Goal: Task Accomplishment & Management: Use online tool/utility

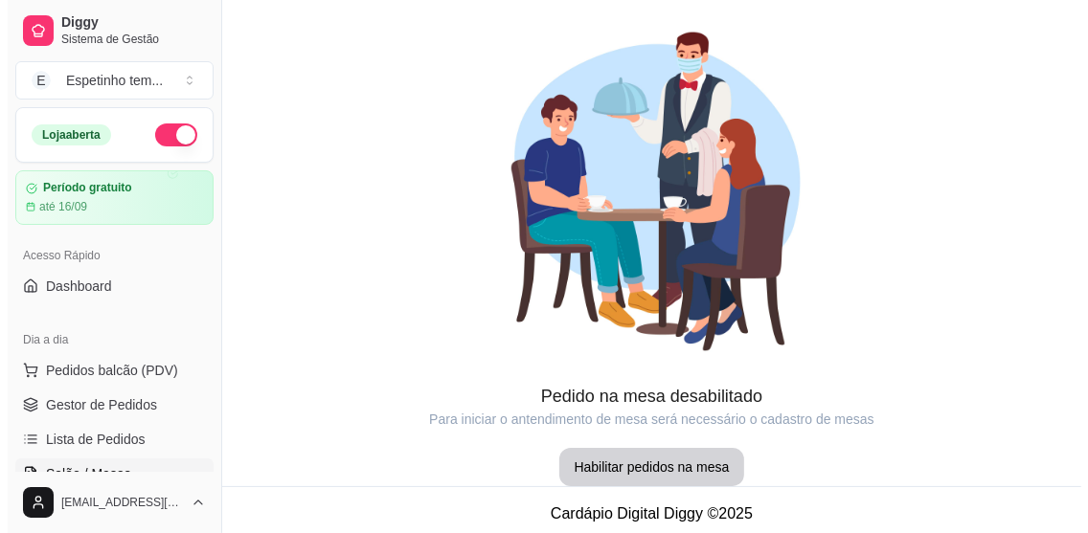
scroll to position [111, 0]
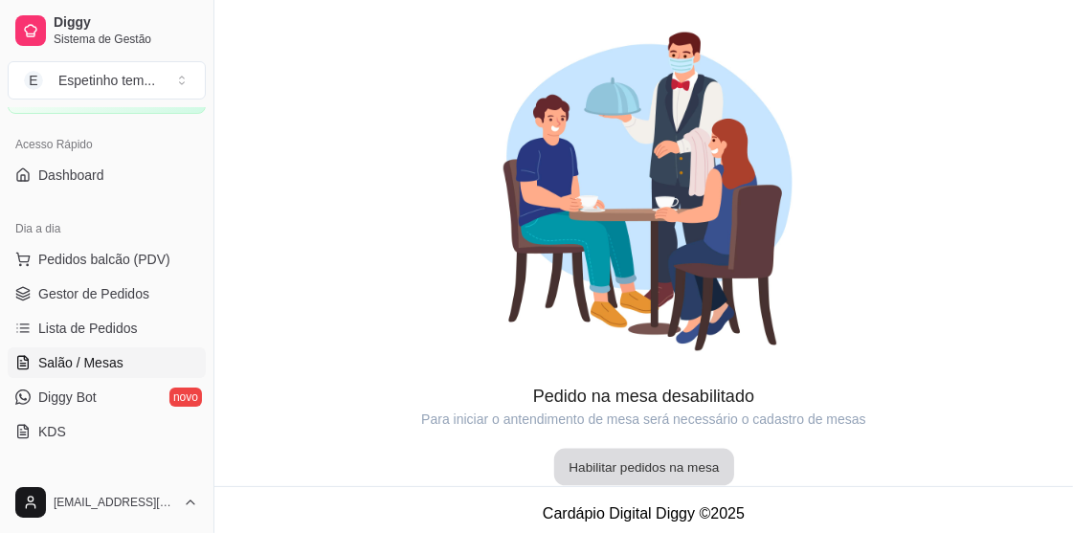
click at [660, 459] on button "Habilitar pedidos na mesa" at bounding box center [643, 467] width 180 height 37
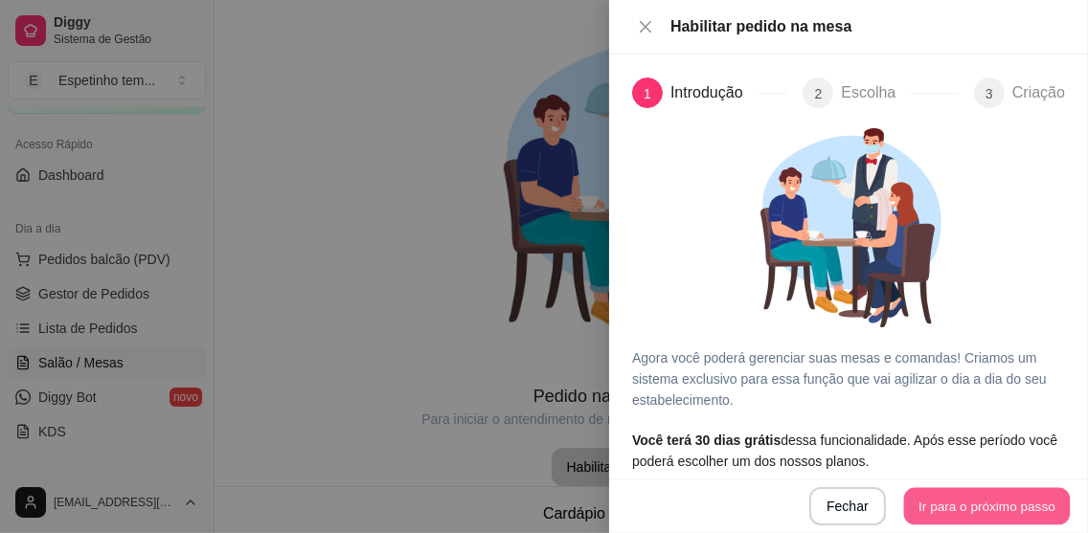
click at [943, 498] on button "Ir para o próximo passo" at bounding box center [987, 506] width 167 height 37
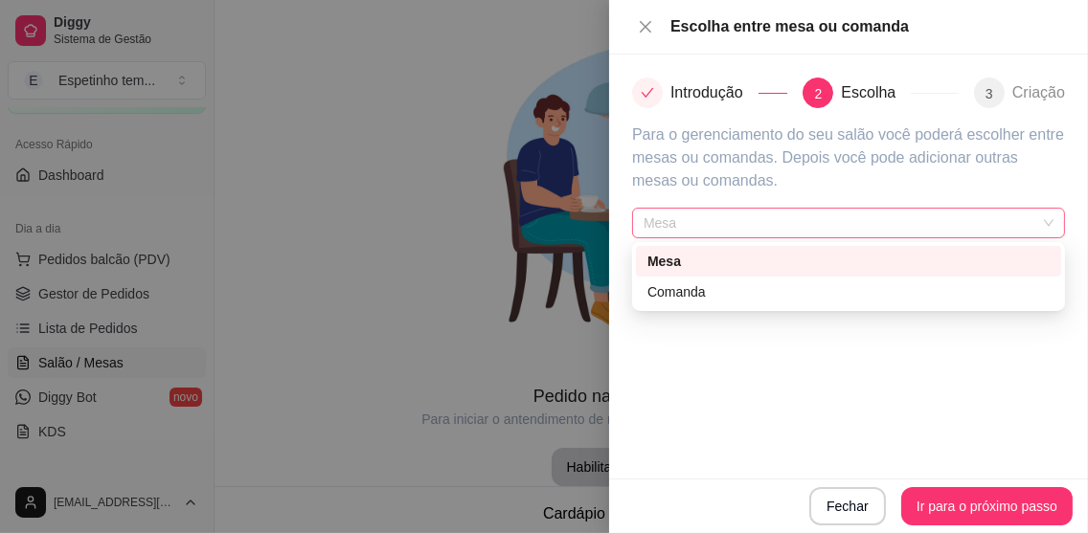
click at [983, 216] on span "Mesa" at bounding box center [848, 223] width 410 height 29
click at [933, 290] on div "Comanda" at bounding box center [848, 291] width 402 height 21
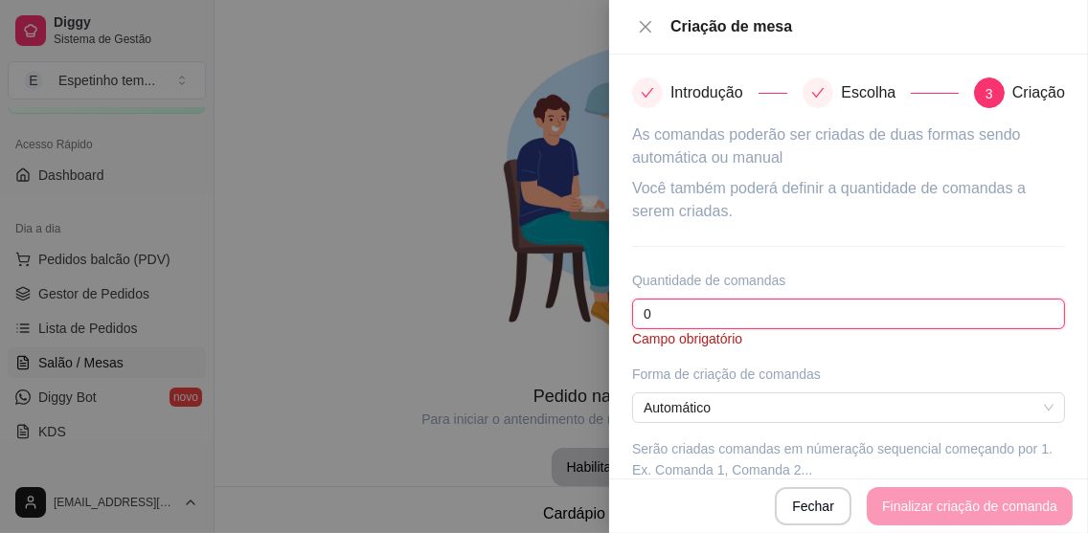
click at [868, 315] on input "0" at bounding box center [848, 314] width 433 height 31
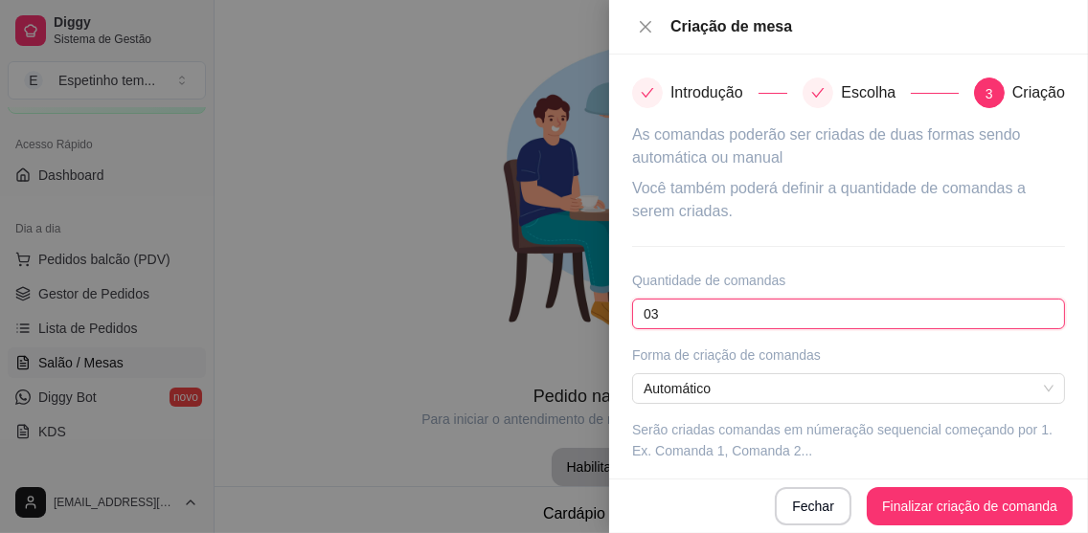
type input "0"
click at [895, 377] on span "Automático" at bounding box center [848, 388] width 410 height 29
type input "3"
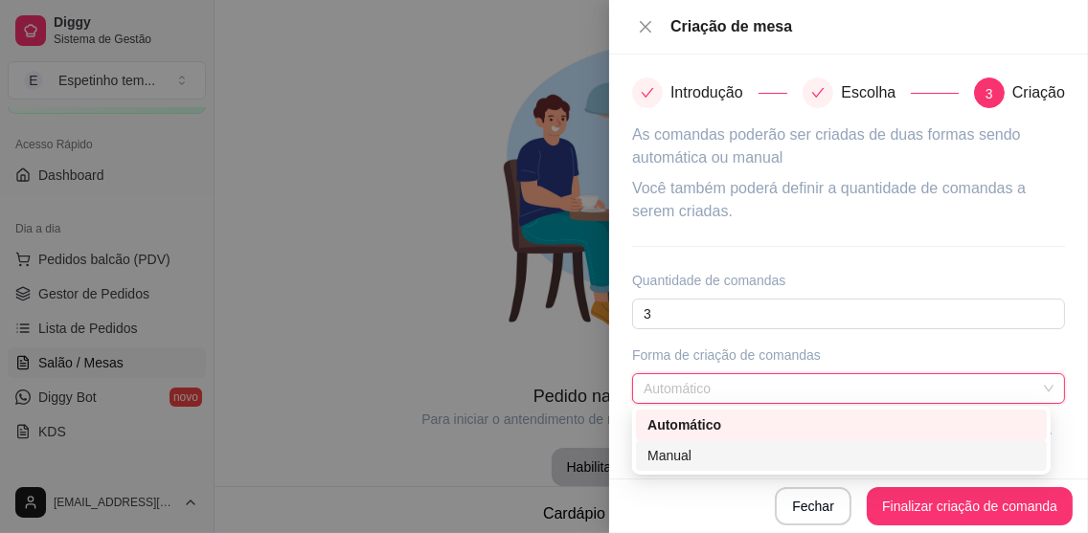
click at [726, 457] on div "Manual" at bounding box center [841, 455] width 388 height 21
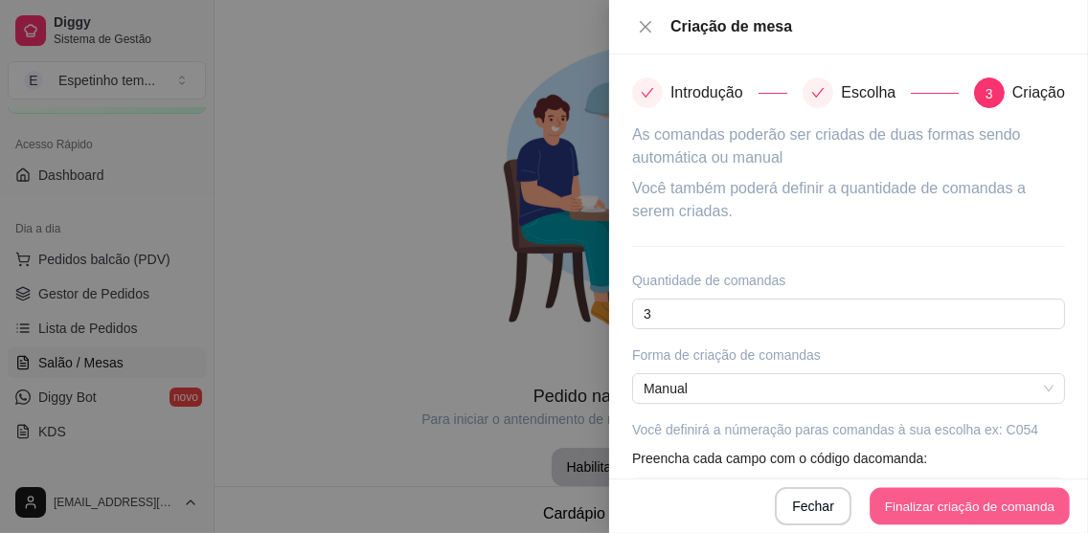
click at [912, 500] on button "Finalizar criação de comanda" at bounding box center [968, 506] width 199 height 37
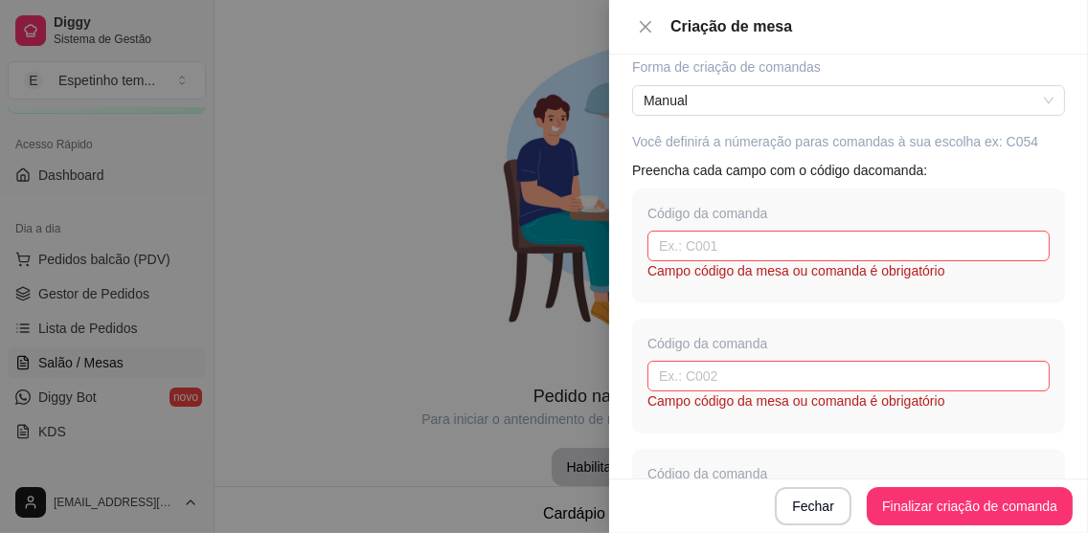
scroll to position [0, 0]
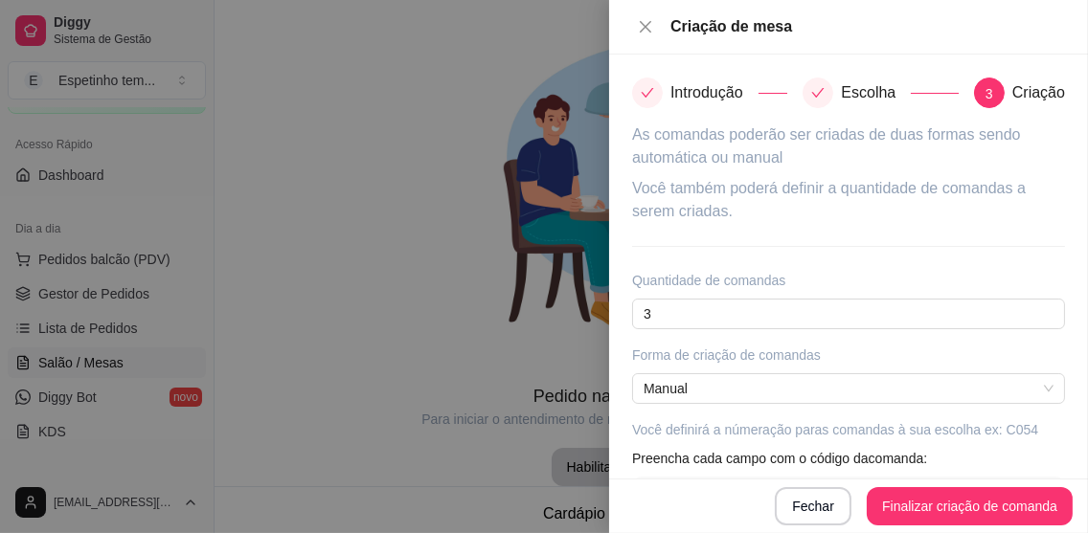
click at [813, 97] on icon "check" at bounding box center [817, 92] width 13 height 13
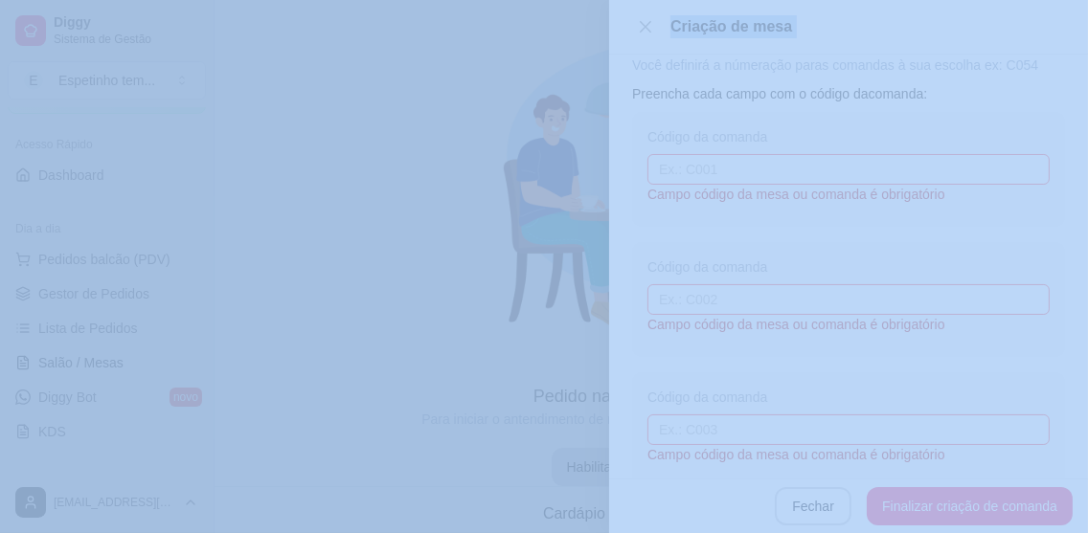
scroll to position [407, 0]
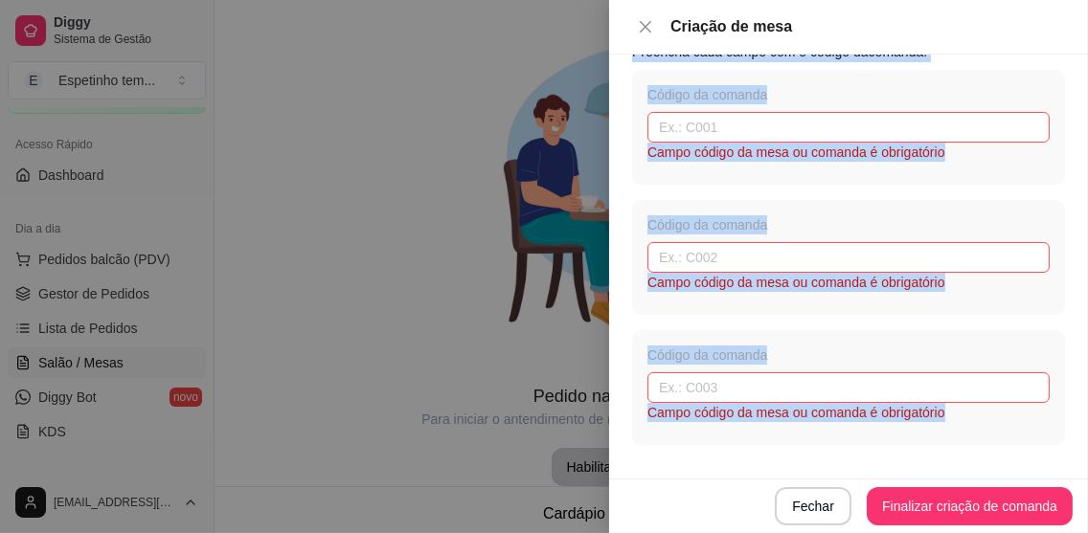
drag, startPoint x: 813, startPoint y: 97, endPoint x: 796, endPoint y: 503, distance: 406.3
click at [796, 503] on div "Criação de mesa Introdução Escolha 3 Criação As comandas poderão ser criadas de…" at bounding box center [848, 266] width 479 height 533
click at [796, 503] on button "Fechar" at bounding box center [813, 506] width 75 height 37
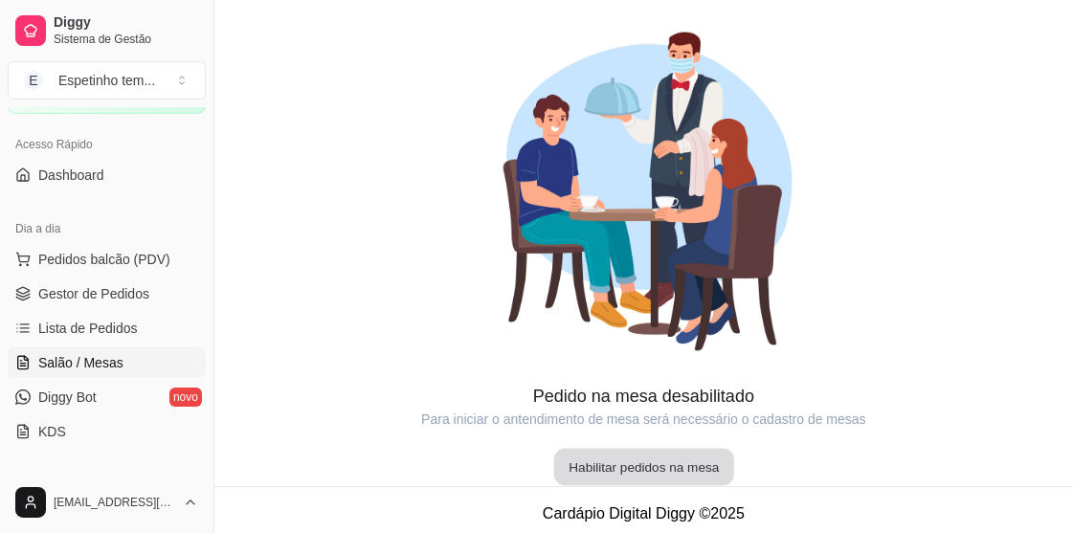
click at [640, 483] on button "Habilitar pedidos na mesa" at bounding box center [643, 467] width 180 height 37
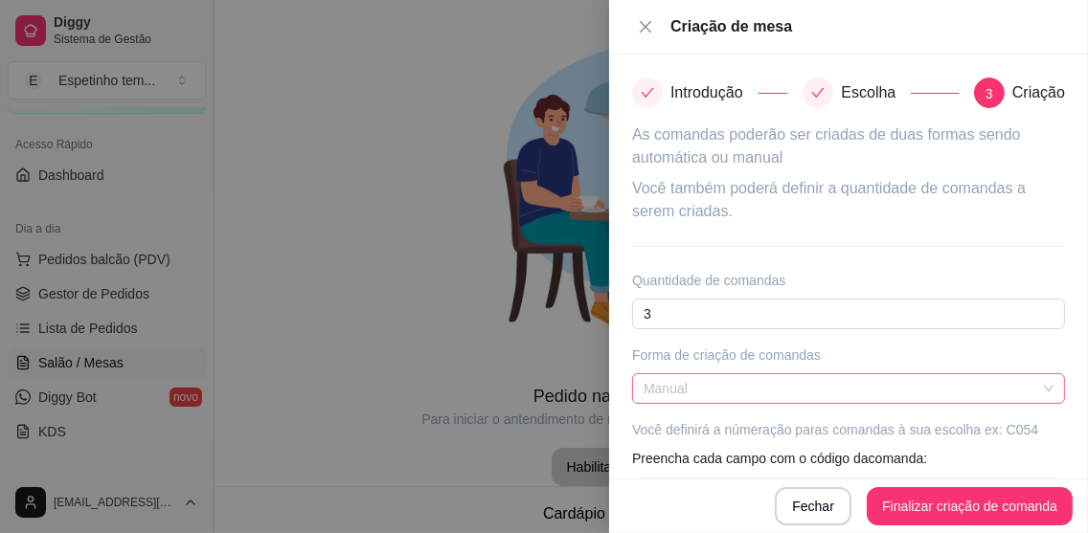
click at [777, 379] on span "Manual" at bounding box center [848, 388] width 410 height 29
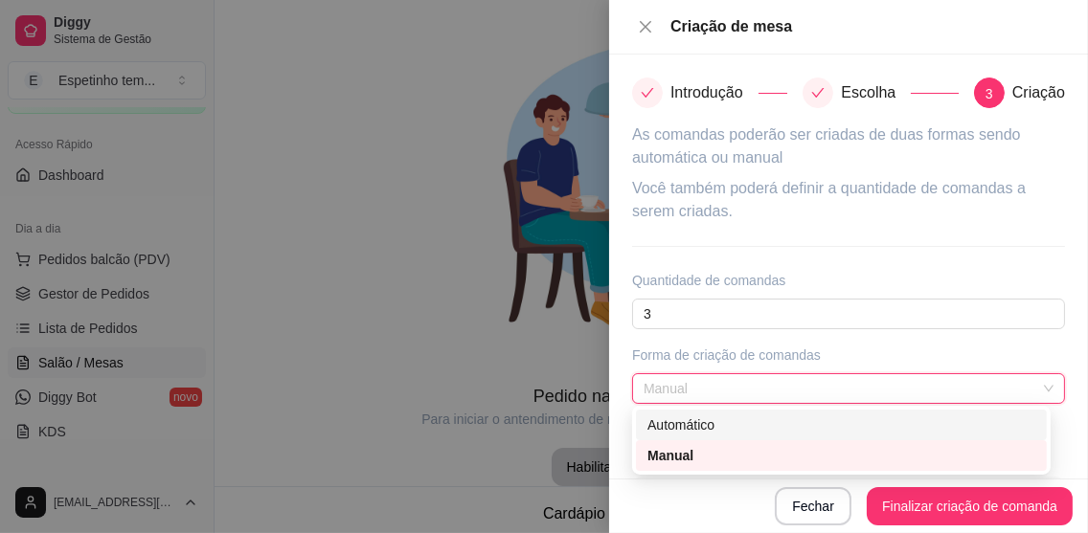
click at [746, 423] on div "Automático" at bounding box center [841, 425] width 388 height 21
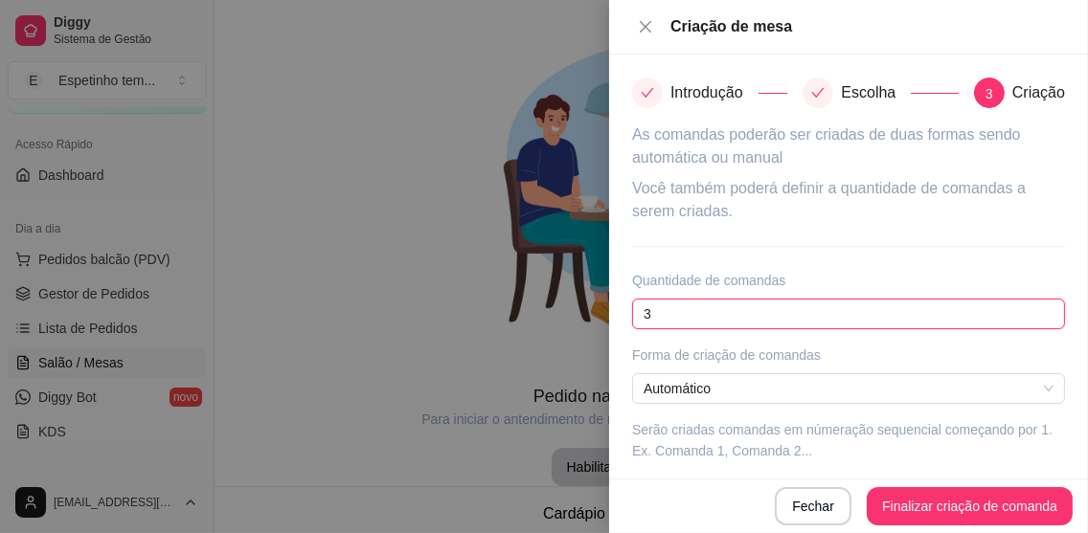
click at [781, 311] on input "3" at bounding box center [848, 314] width 433 height 31
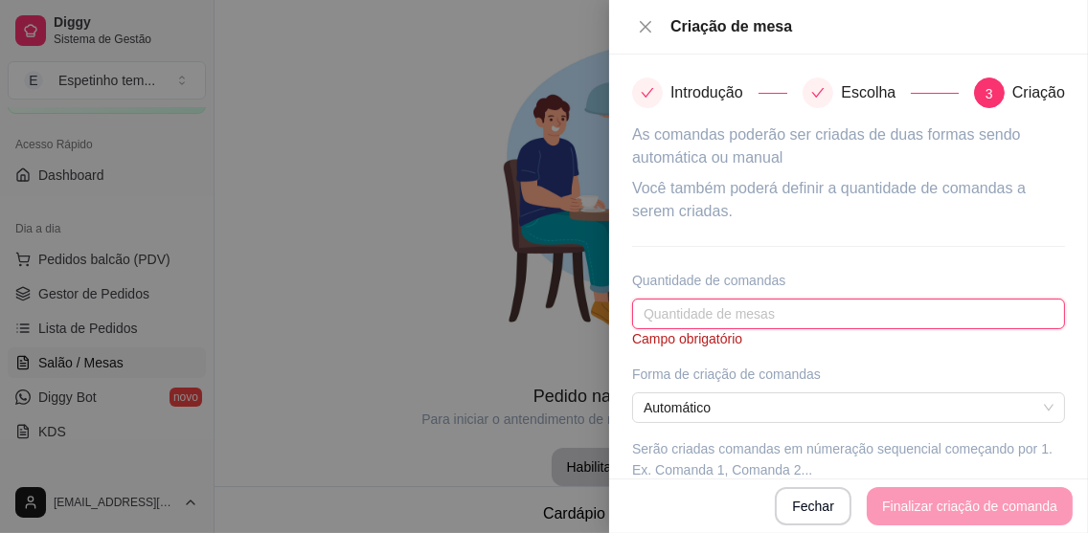
type input "0"
type input "3"
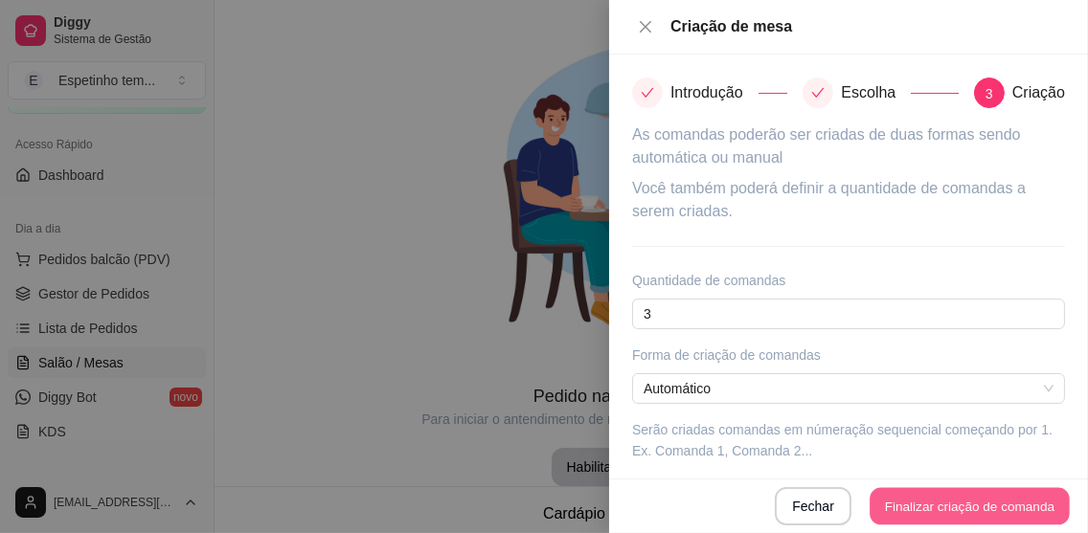
click at [906, 501] on button "Finalizar criação de comanda" at bounding box center [968, 506] width 199 height 37
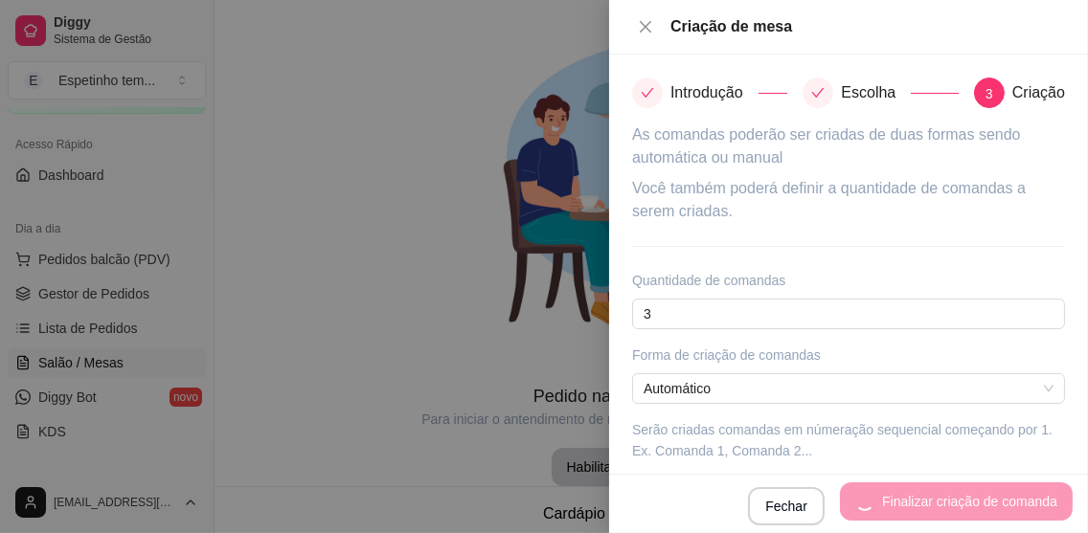
click at [906, 501] on div "Fechar Finalizar criação de comanda" at bounding box center [848, 504] width 448 height 43
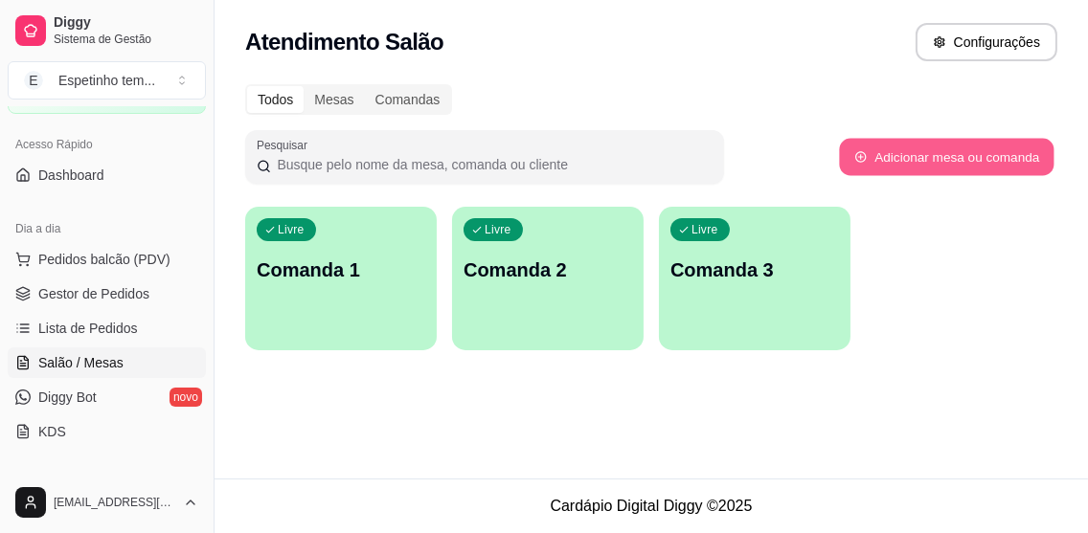
click at [983, 159] on button "Adicionar mesa ou comanda" at bounding box center [946, 157] width 214 height 37
select select "TABLE"
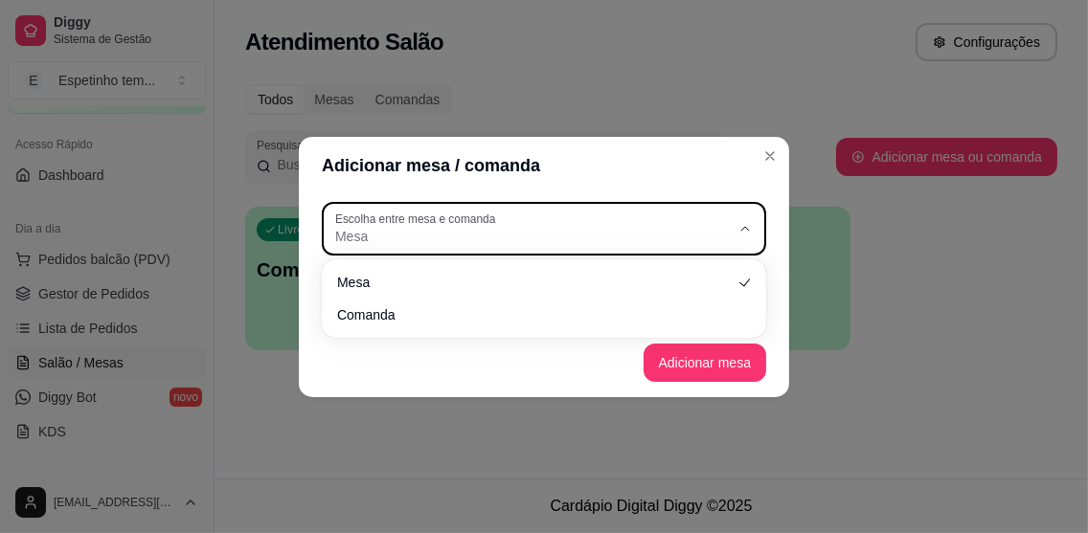
click at [657, 220] on div "Mesa" at bounding box center [532, 229] width 394 height 34
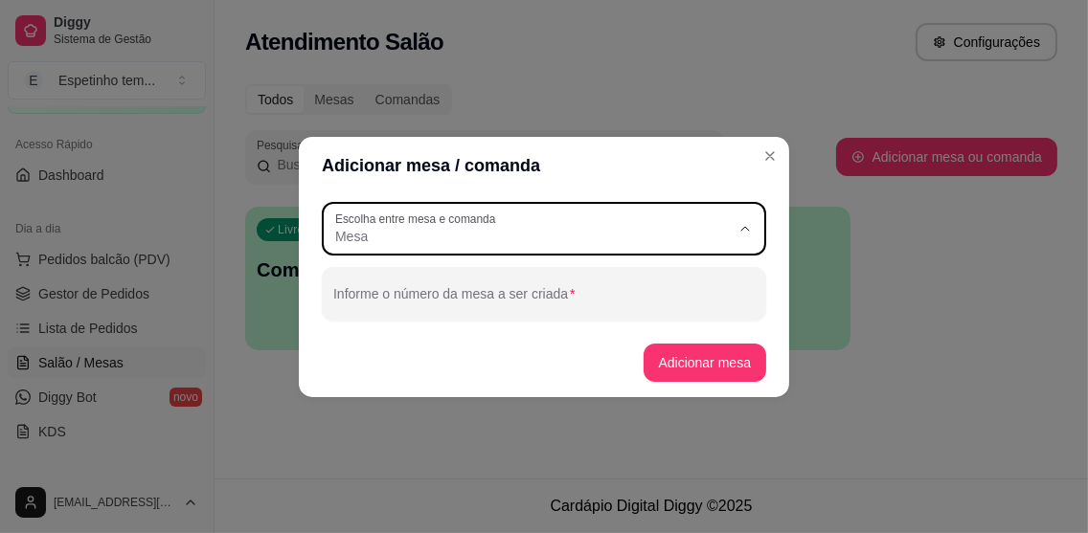
click at [619, 275] on span "Mesa" at bounding box center [535, 281] width 379 height 18
select select
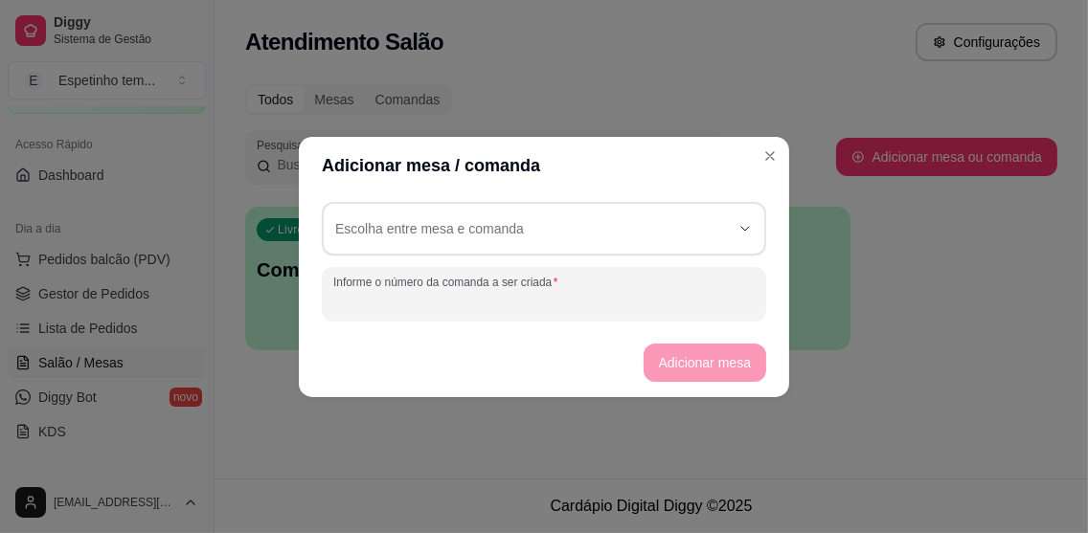
click at [604, 302] on input "Informe o número da comanda a ser criada" at bounding box center [543, 301] width 421 height 19
type input "0231"
click at [725, 354] on footer "Adicionar mesa" at bounding box center [544, 362] width 490 height 69
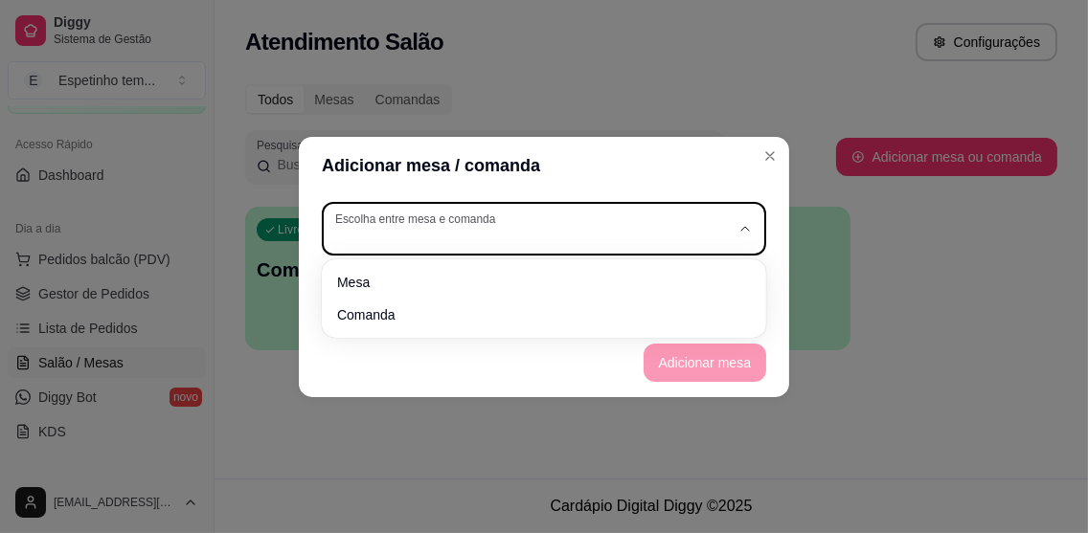
click at [734, 210] on button "Escolha entre mesa e comanda" at bounding box center [544, 229] width 444 height 54
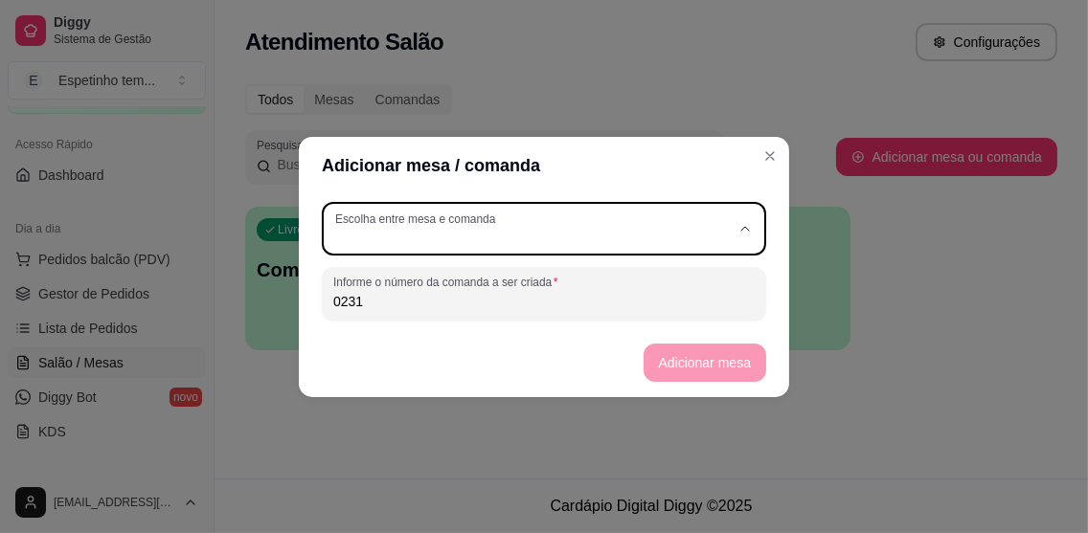
click at [678, 279] on span "Mesa" at bounding box center [535, 281] width 379 height 18
type input "TABLE"
select select "TABLE"
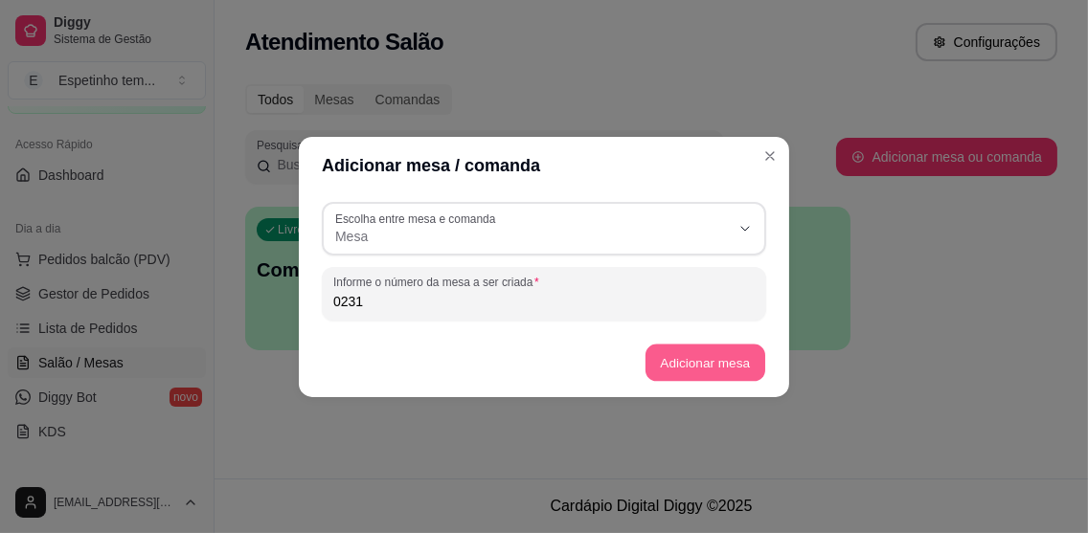
click at [701, 369] on button "Adicionar mesa" at bounding box center [704, 362] width 120 height 37
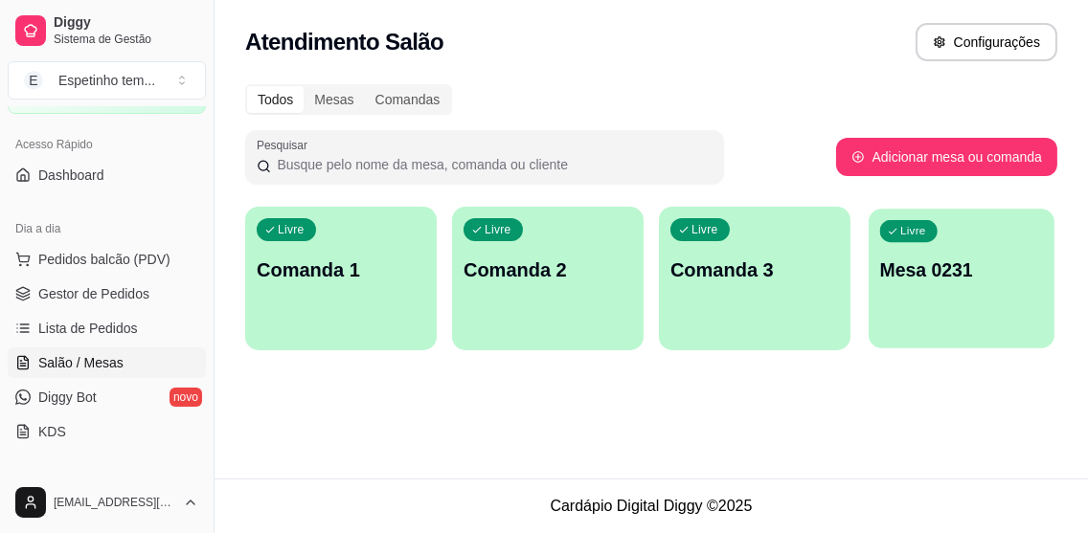
click at [929, 287] on div "Livre Mesa 0231" at bounding box center [961, 267] width 186 height 117
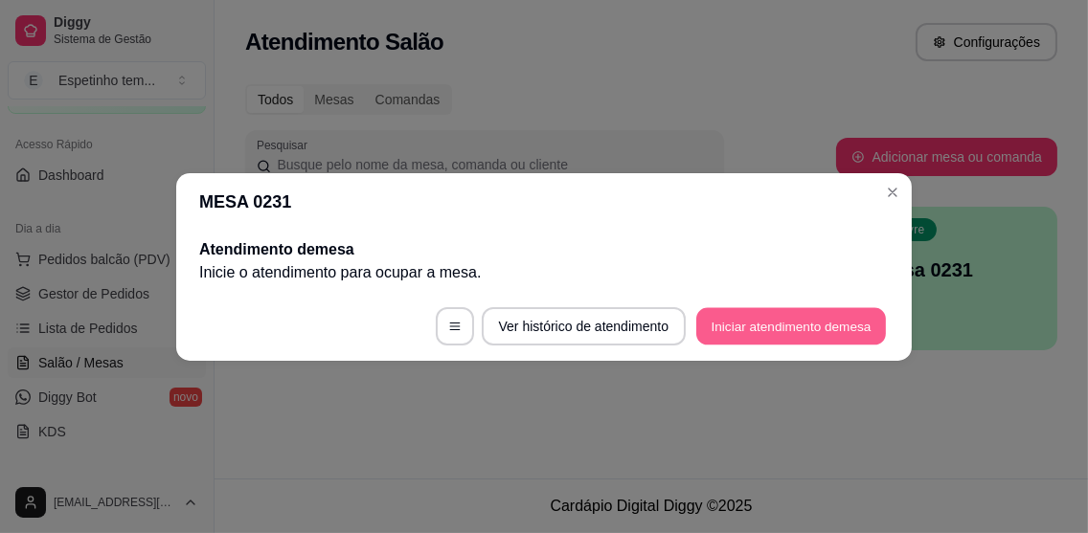
click at [851, 324] on button "Iniciar atendimento de mesa" at bounding box center [791, 325] width 190 height 37
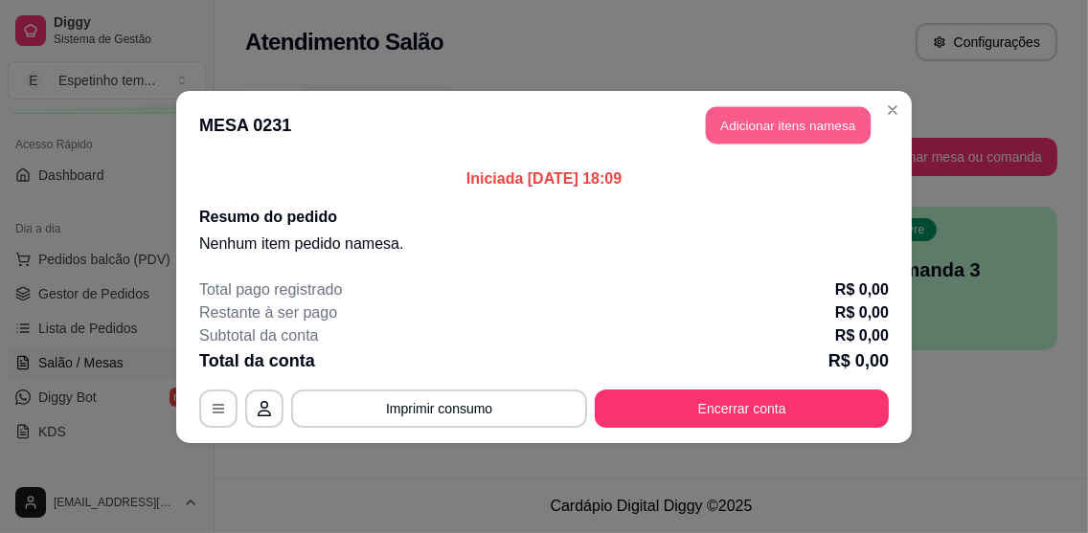
click at [824, 122] on button "Adicionar itens na mesa" at bounding box center [788, 124] width 165 height 37
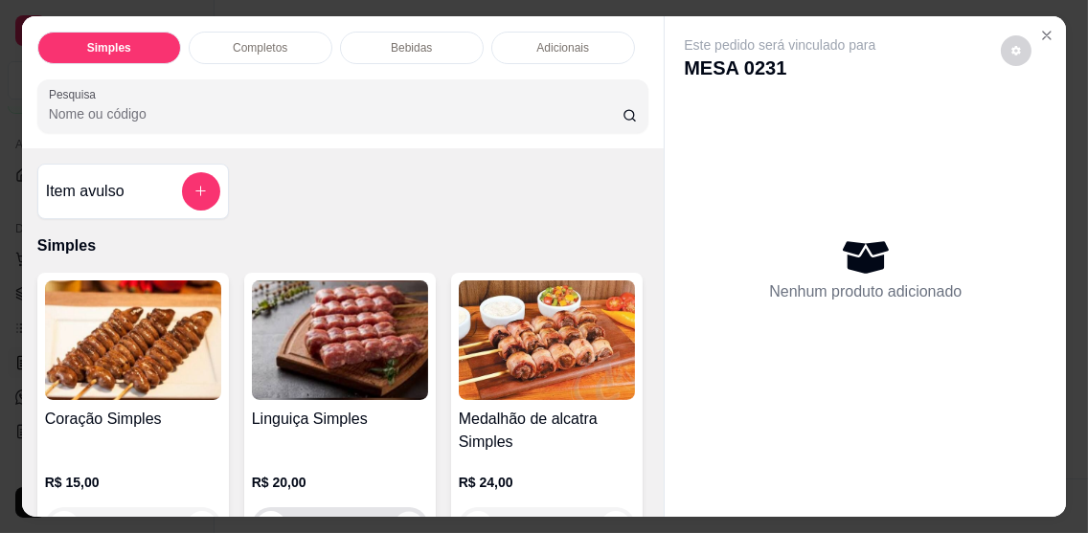
click at [399, 511] on button "increase-product-quantity" at bounding box center [409, 526] width 30 height 30
type input "1"
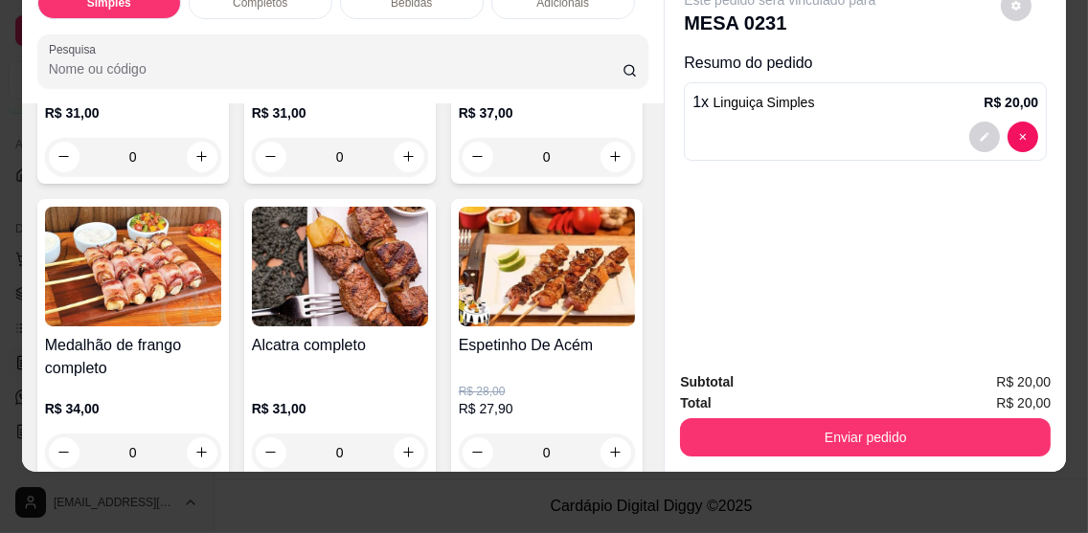
scroll to position [1332, 0]
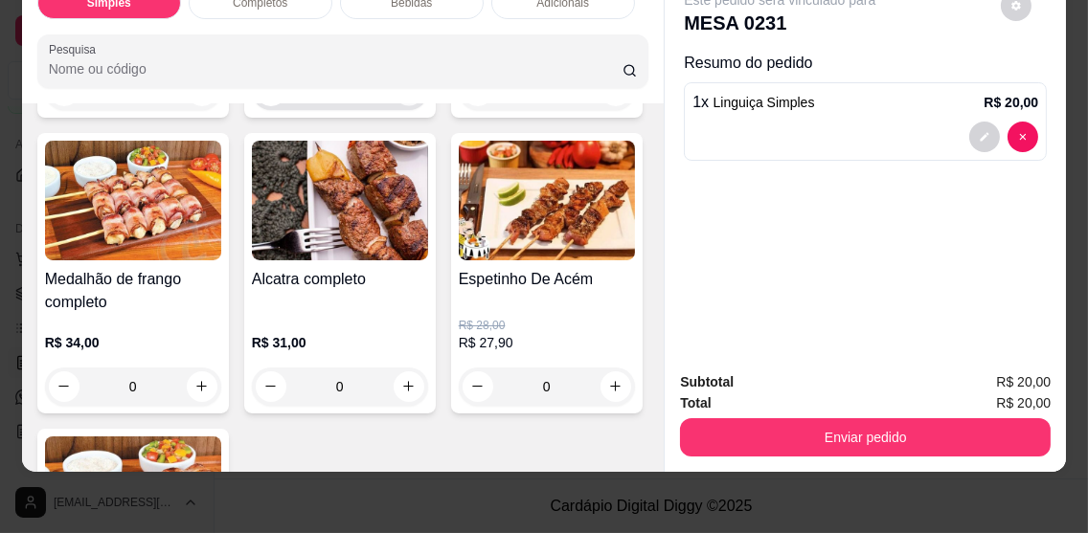
click at [397, 105] on button "increase-product-quantity" at bounding box center [409, 91] width 30 height 30
type input "1"
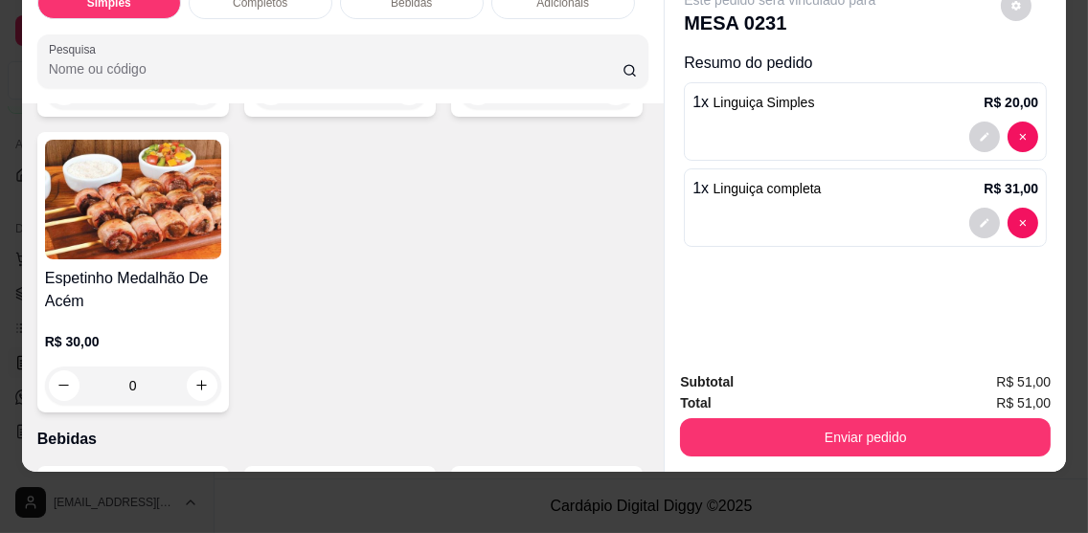
scroll to position [1555, 0]
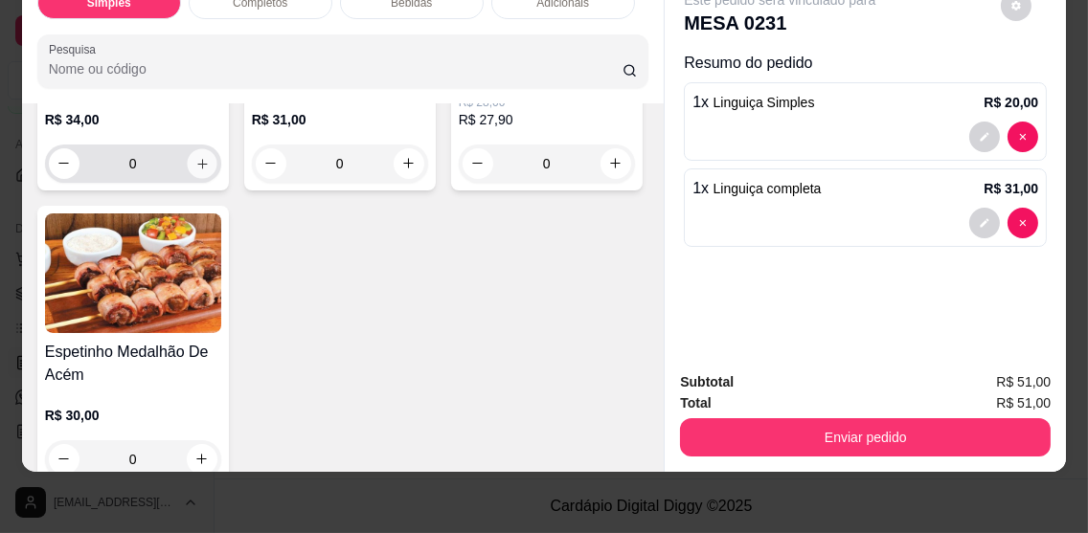
click at [216, 178] on button "increase-product-quantity" at bounding box center [202, 163] width 30 height 30
type input "1"
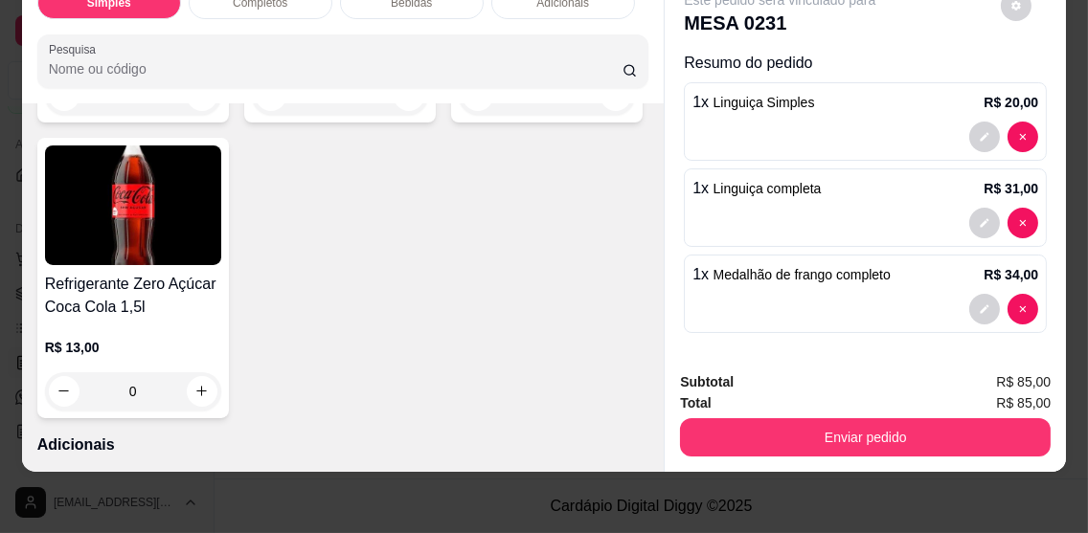
scroll to position [2740, 0]
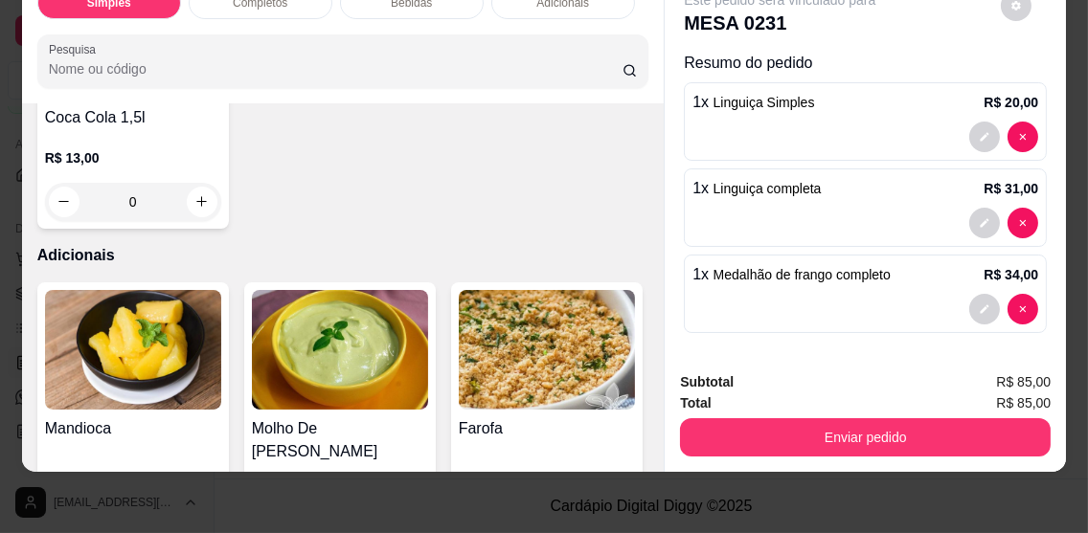
click at [664, 316] on div "Este pedido será vinculado para MESA 0231 Resumo do pedido 1 x Linguiça Simples…" at bounding box center [865, 222] width 402 height 502
type input "1"
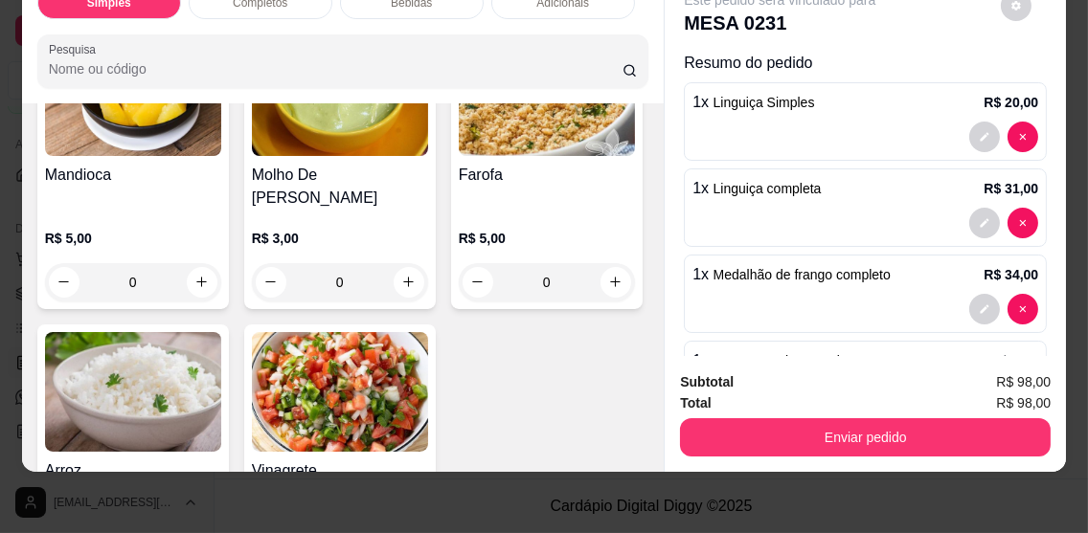
scroll to position [3012, 0]
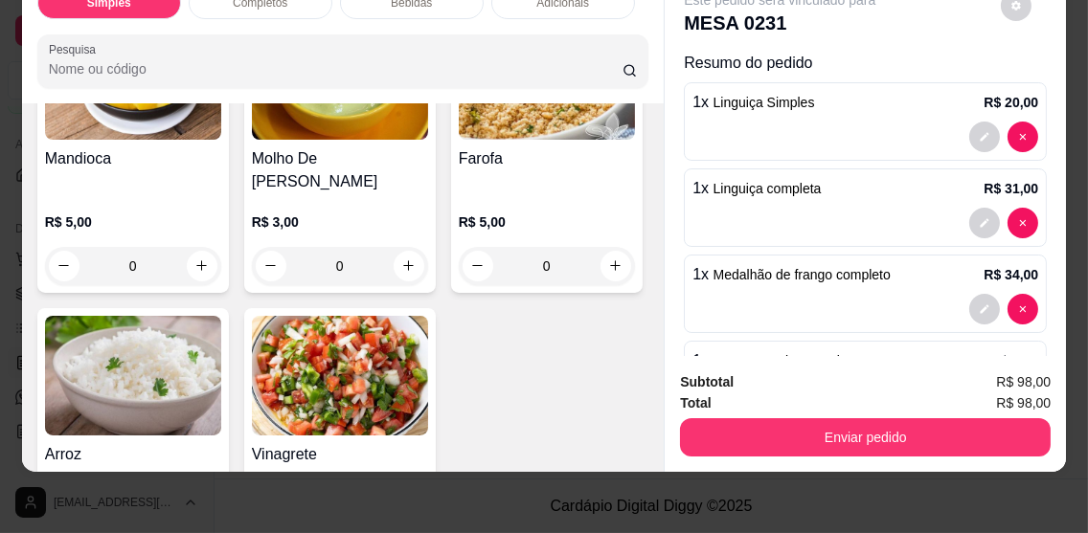
type input "1"
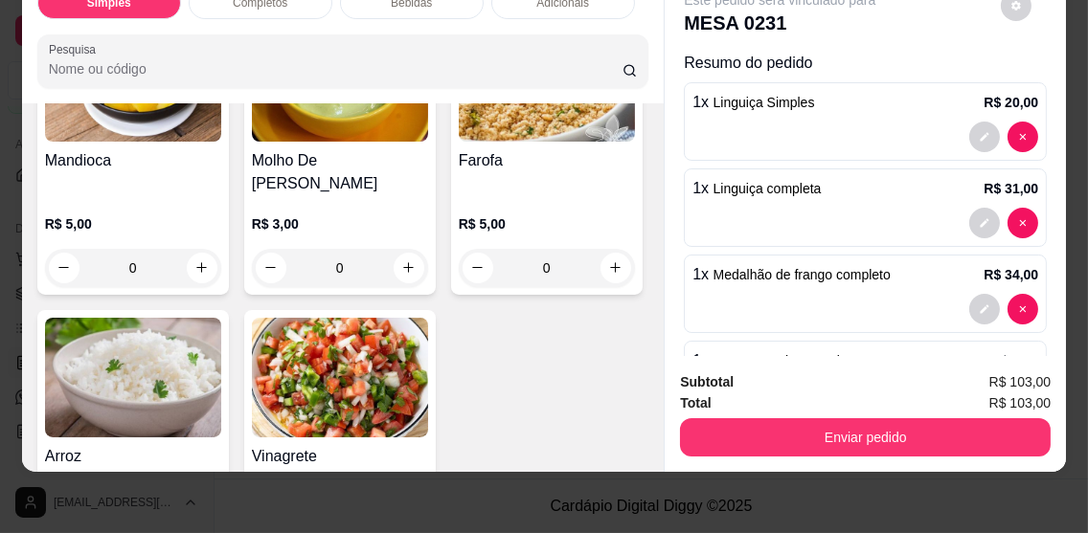
type input "1"
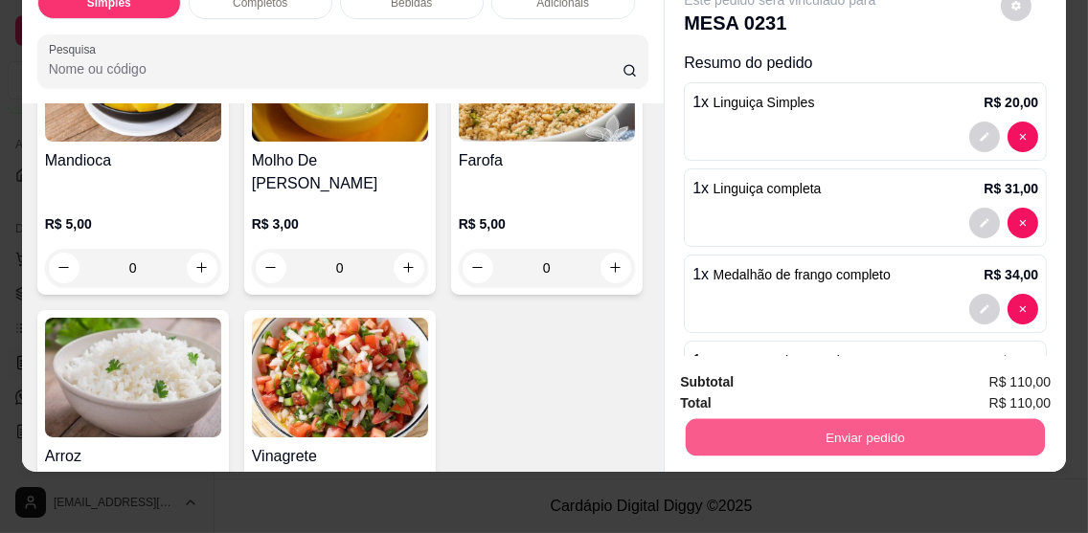
click at [755, 419] on button "Enviar pedido" at bounding box center [865, 437] width 359 height 37
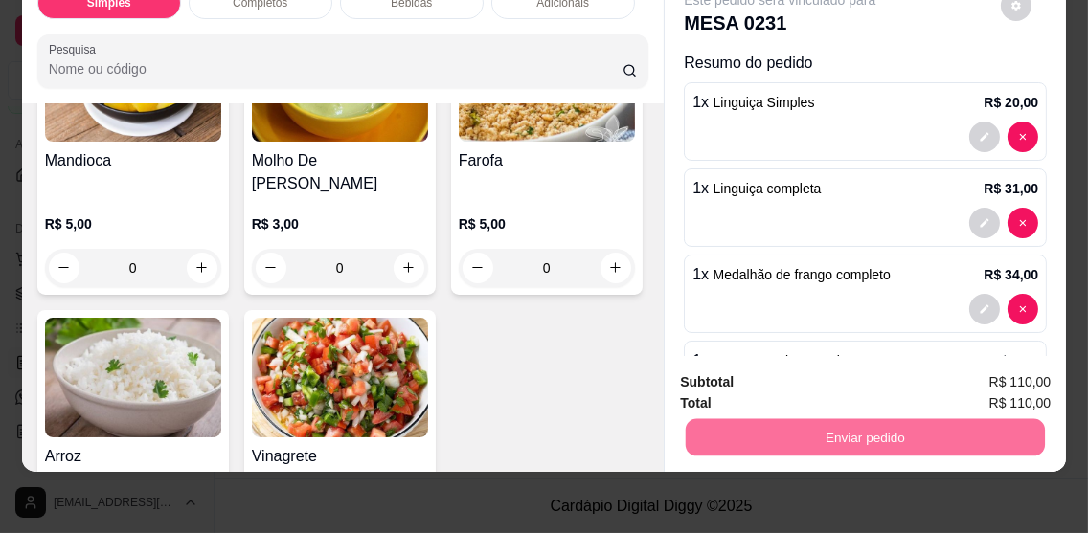
click at [955, 370] on button "Sim, quero registrar" at bounding box center [983, 376] width 138 height 35
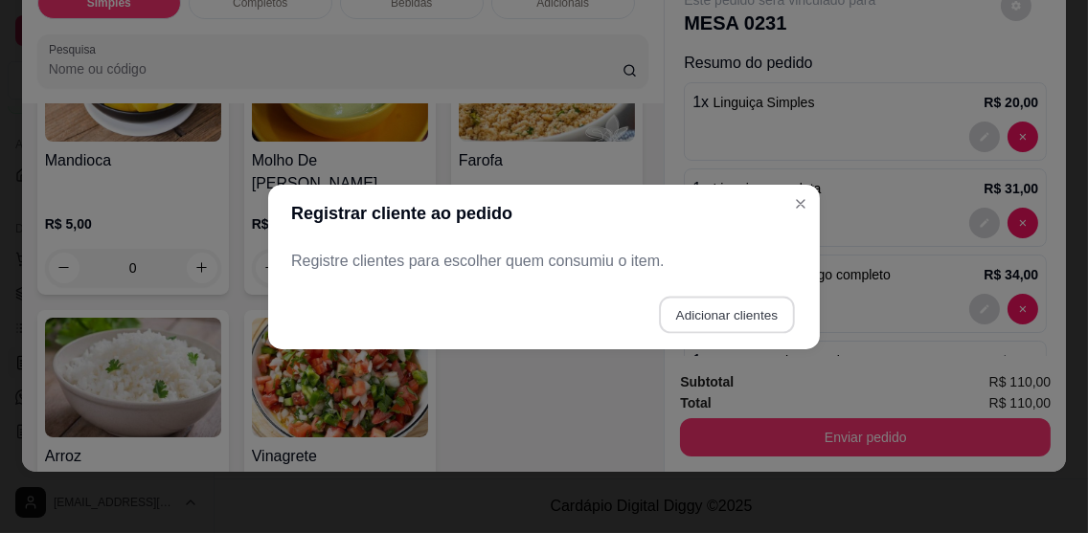
click at [695, 300] on button "Adicionar clientes" at bounding box center [726, 314] width 135 height 37
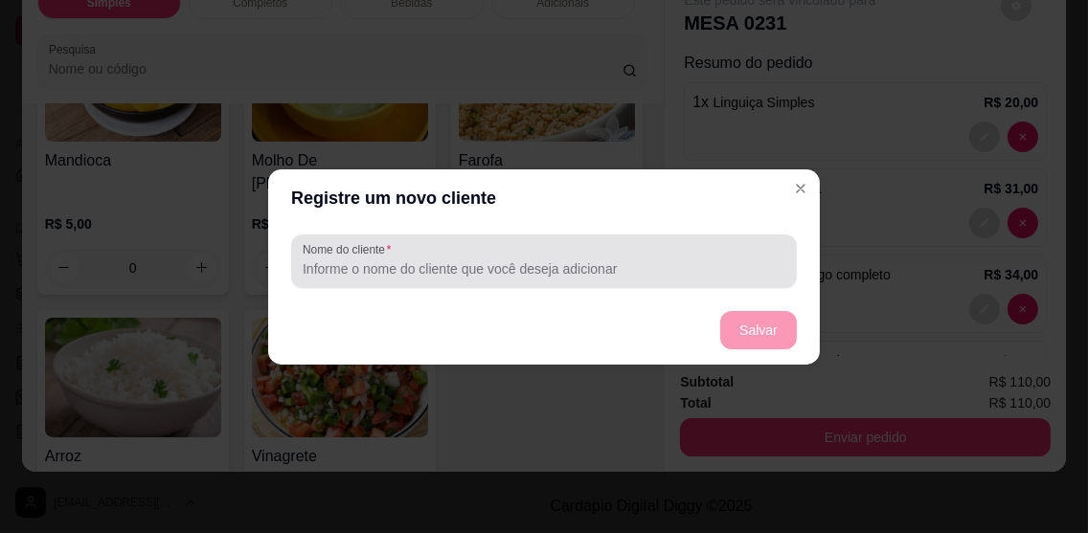
click at [640, 253] on div at bounding box center [544, 261] width 483 height 38
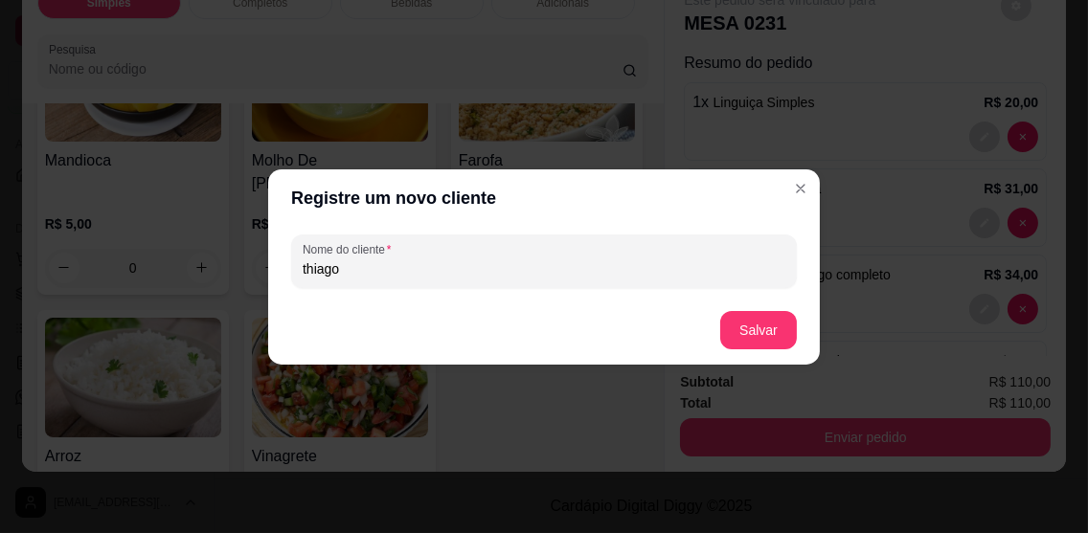
type input "thiago"
click at [759, 345] on button "Salvar" at bounding box center [758, 329] width 75 height 37
click at [759, 345] on footer "Salvar" at bounding box center [543, 330] width 551 height 69
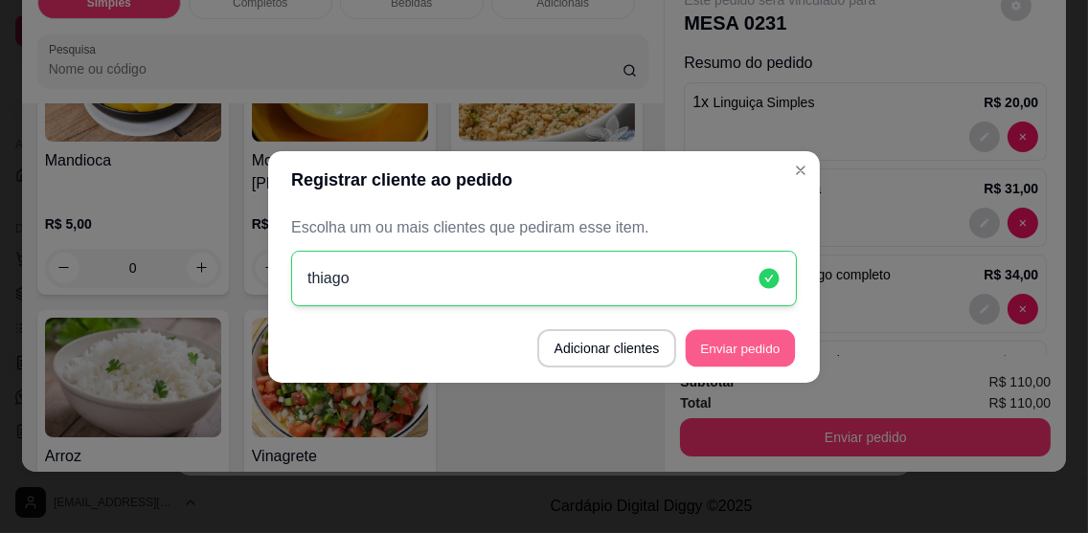
click at [772, 341] on button "Enviar pedido" at bounding box center [740, 347] width 109 height 37
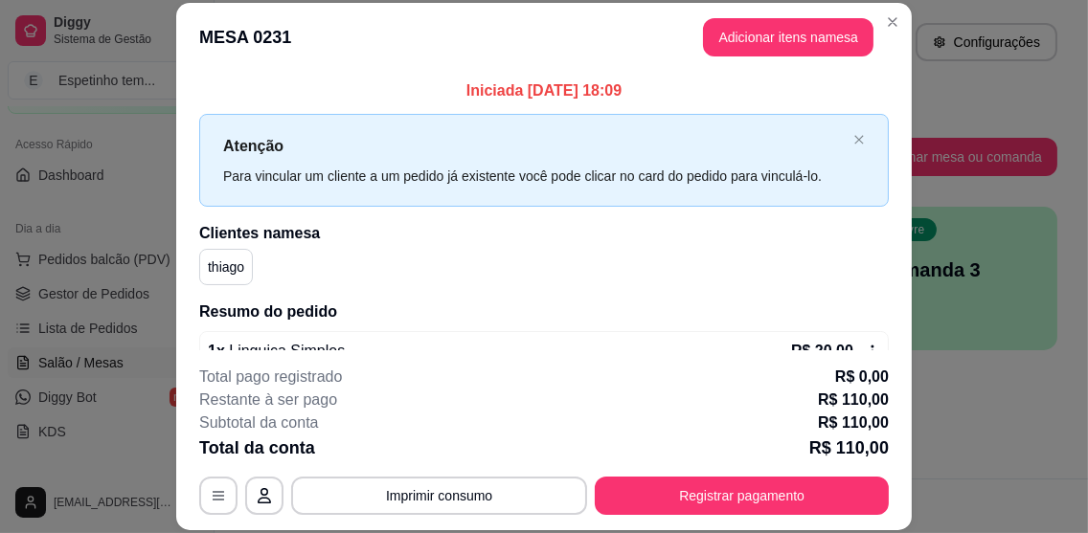
scroll to position [4, 0]
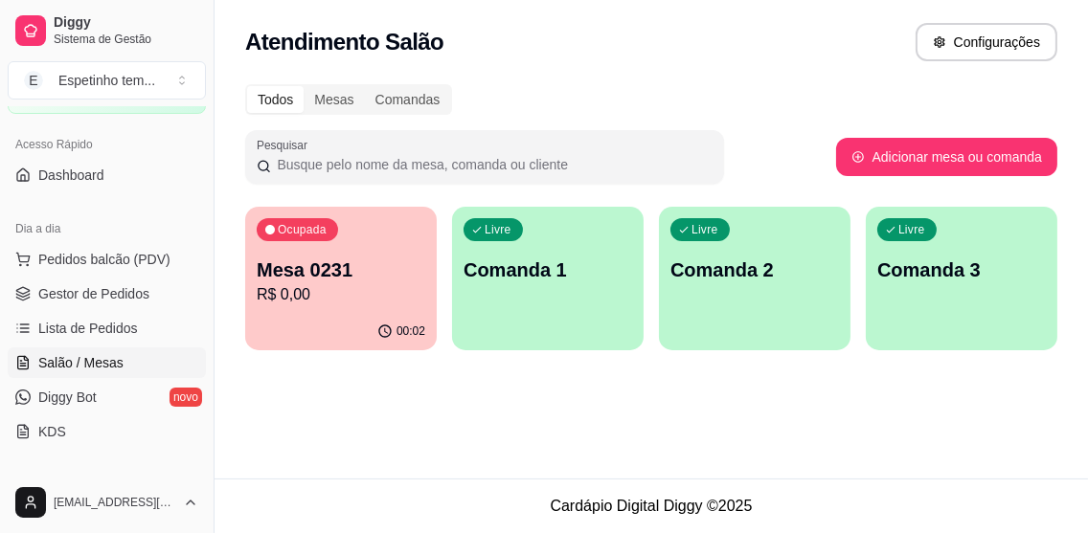
click at [402, 324] on p "00:02" at bounding box center [410, 331] width 29 height 15
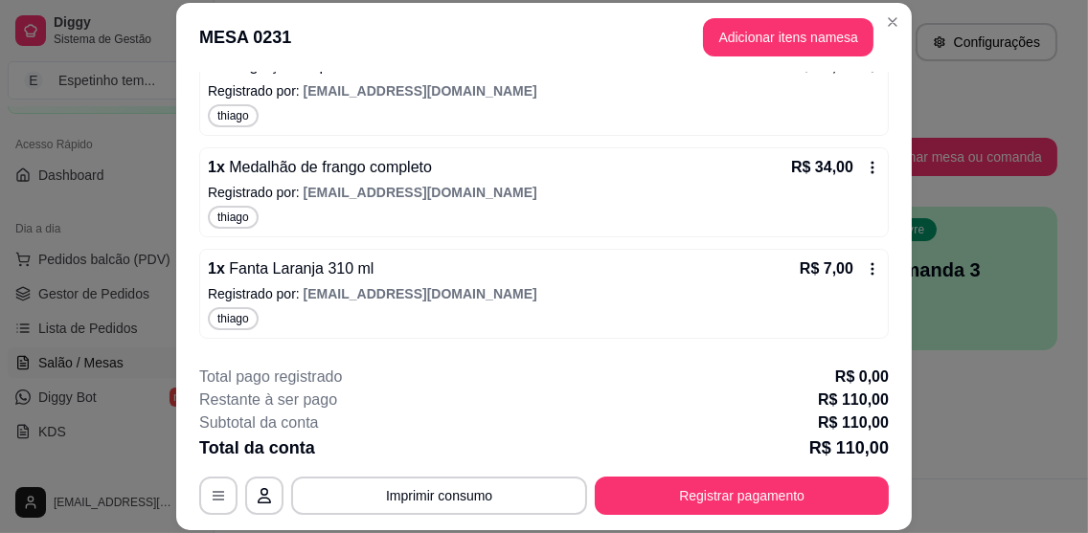
scroll to position [680, 0]
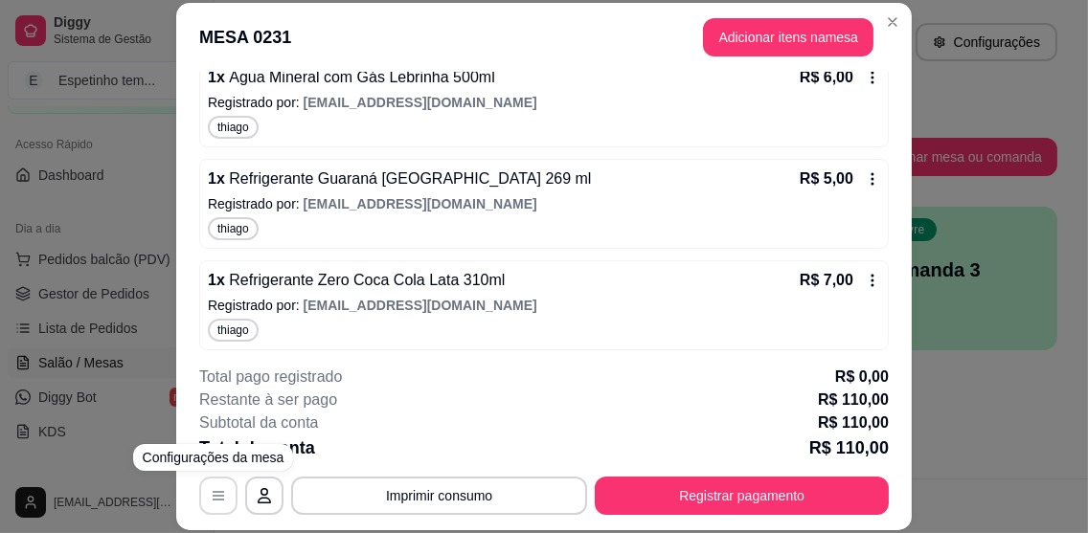
click at [199, 509] on button "button" at bounding box center [218, 496] width 38 height 38
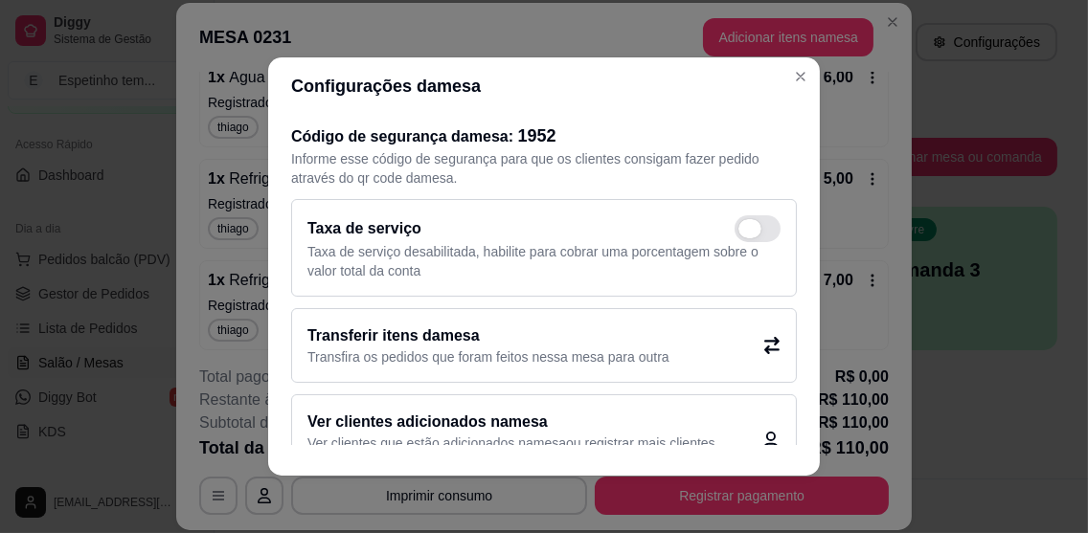
click at [736, 270] on div "Taxa de serviço Taxa de serviço desabilitada, habilite para cobrar uma porcenta…" at bounding box center [543, 247] width 473 height 65
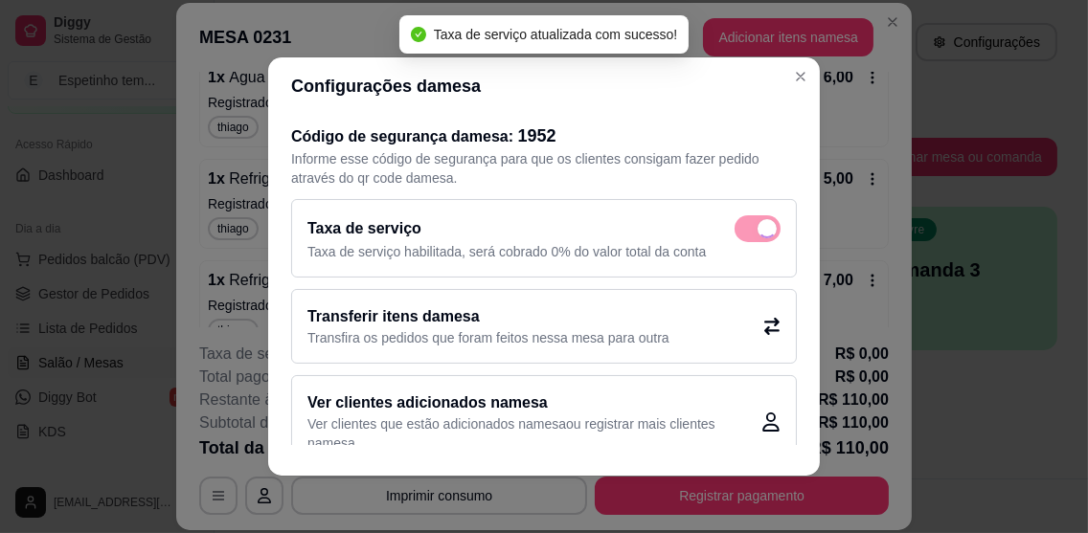
click at [728, 226] on div "Taxa de serviço" at bounding box center [543, 228] width 473 height 27
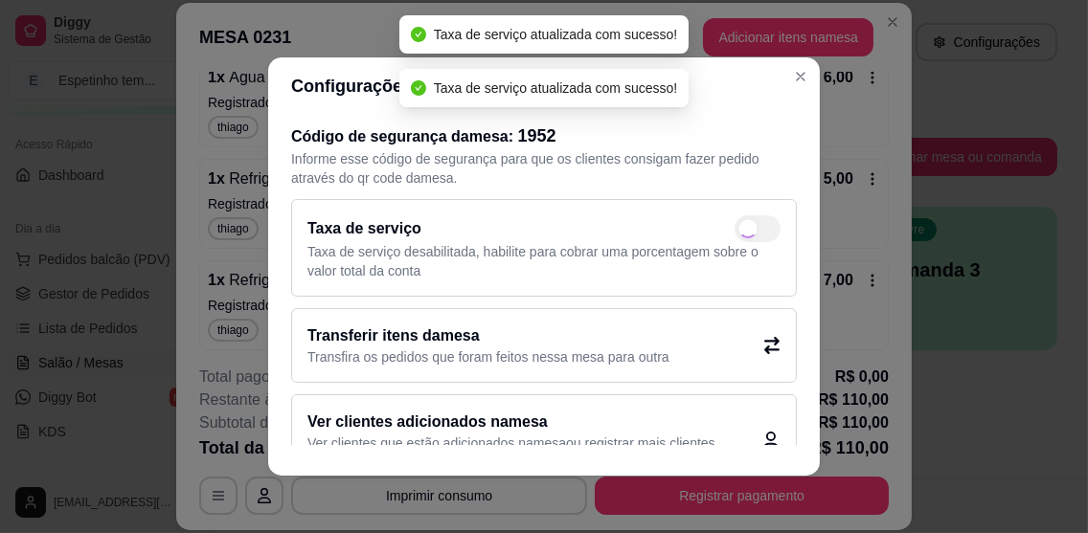
click at [728, 226] on div "Taxa de serviço" at bounding box center [543, 228] width 473 height 27
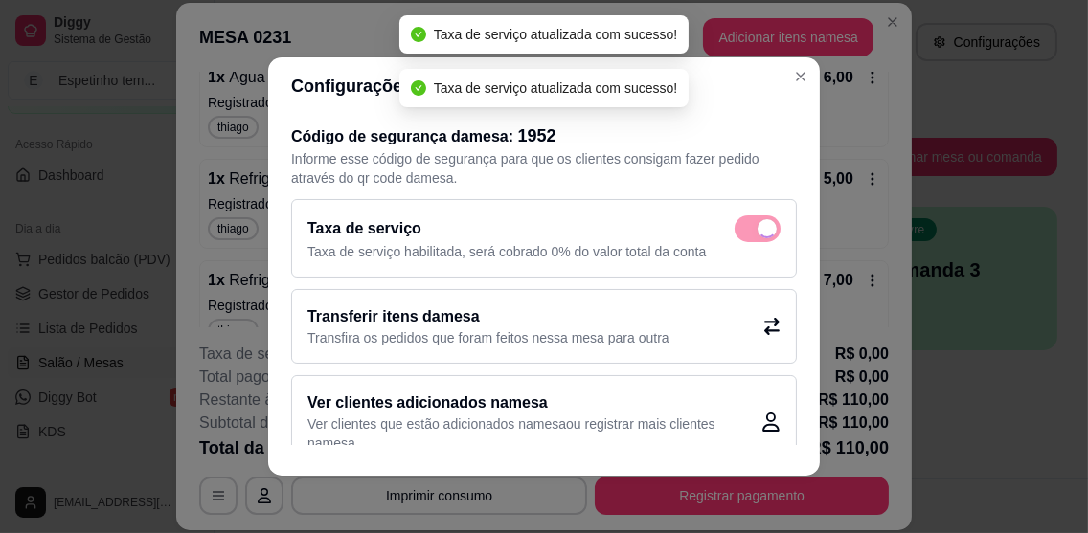
click at [715, 219] on div "Taxa de serviço" at bounding box center [543, 228] width 473 height 27
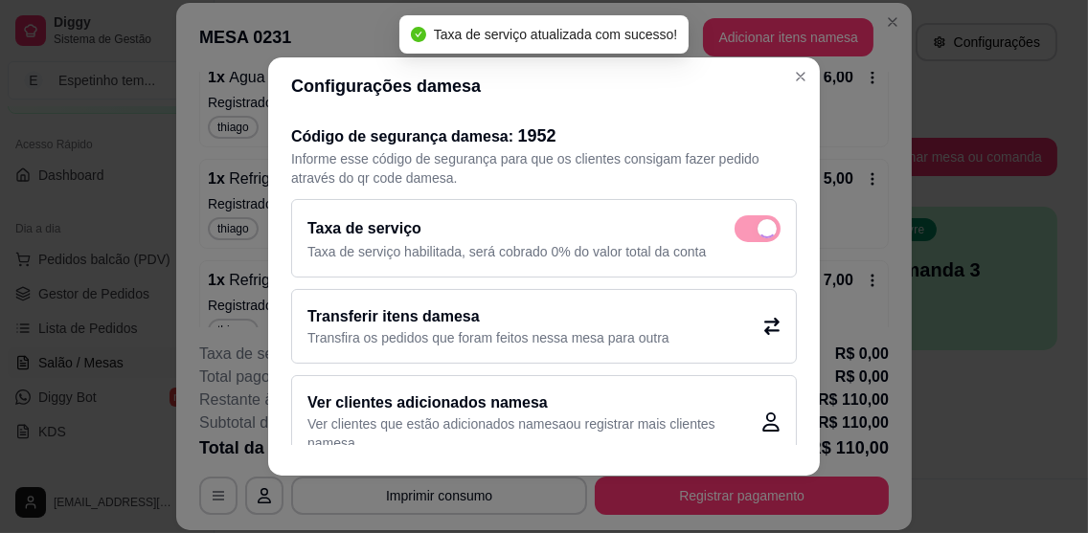
checkbox input "false"
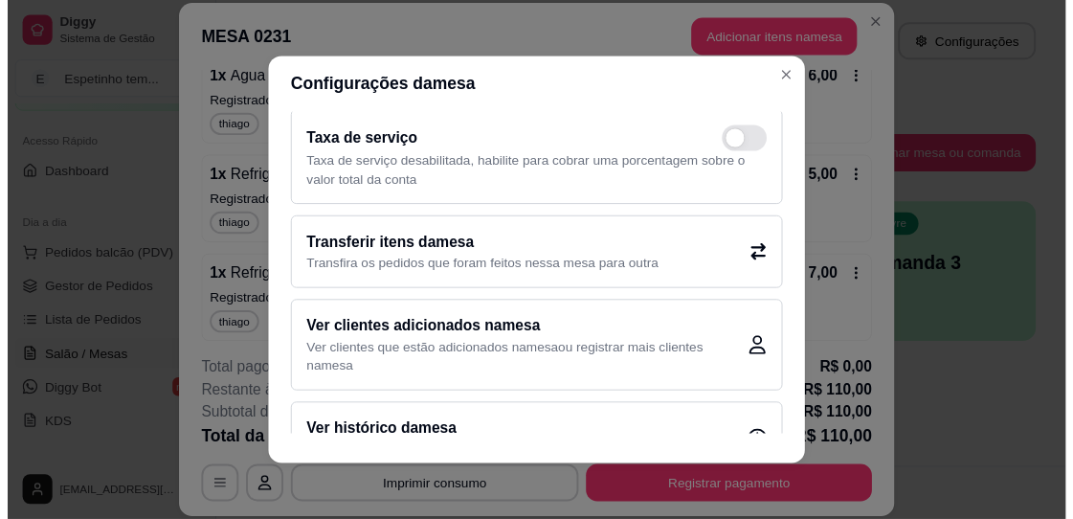
scroll to position [132, 0]
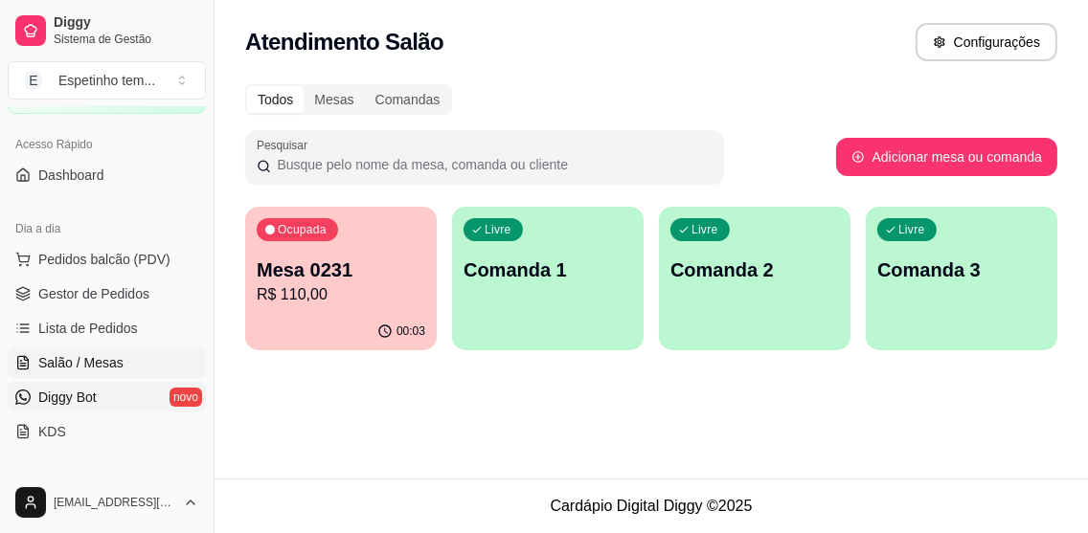
click at [122, 384] on link "Diggy Bot novo" at bounding box center [107, 397] width 198 height 31
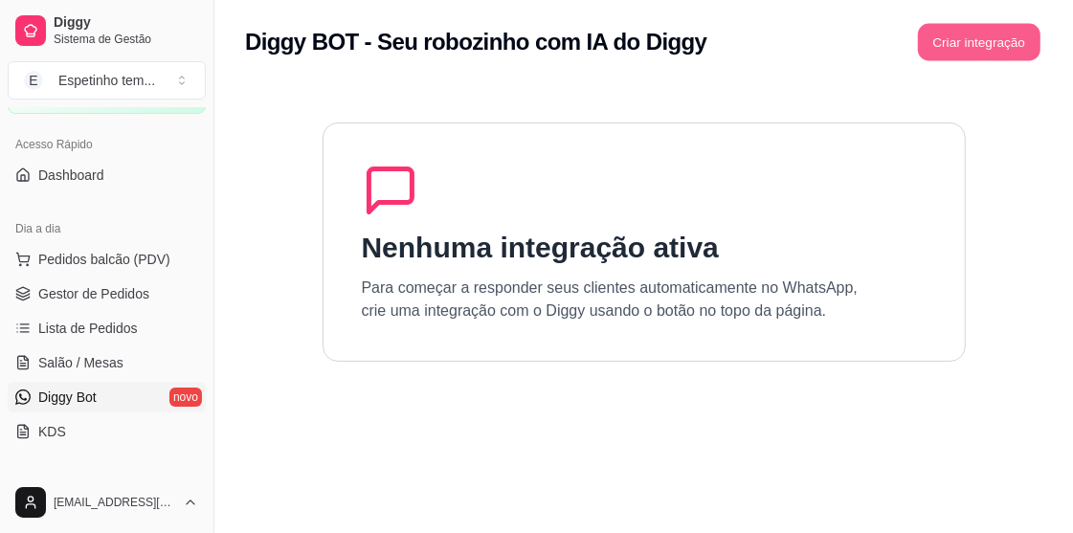
click at [987, 34] on button "Criar integração" at bounding box center [979, 42] width 123 height 37
click at [993, 493] on section "Nenhuma integração ativa Para começar a responder seus clientes automaticamente…" at bounding box center [644, 350] width 798 height 533
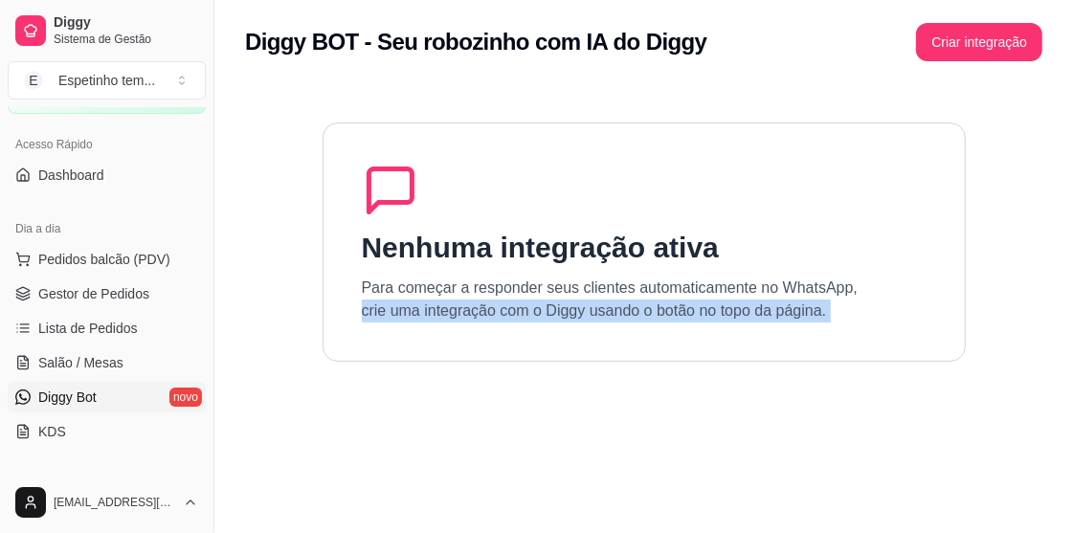
click at [993, 493] on section "Nenhuma integração ativa Para começar a responder seus clientes automaticamente…" at bounding box center [644, 350] width 798 height 533
drag, startPoint x: 991, startPoint y: 480, endPoint x: 993, endPoint y: 493, distance: 13.5
click at [993, 493] on section "Nenhuma integração ativa Para começar a responder seus clientes automaticamente…" at bounding box center [644, 350] width 798 height 533
click at [120, 421] on link "KDS" at bounding box center [107, 431] width 198 height 31
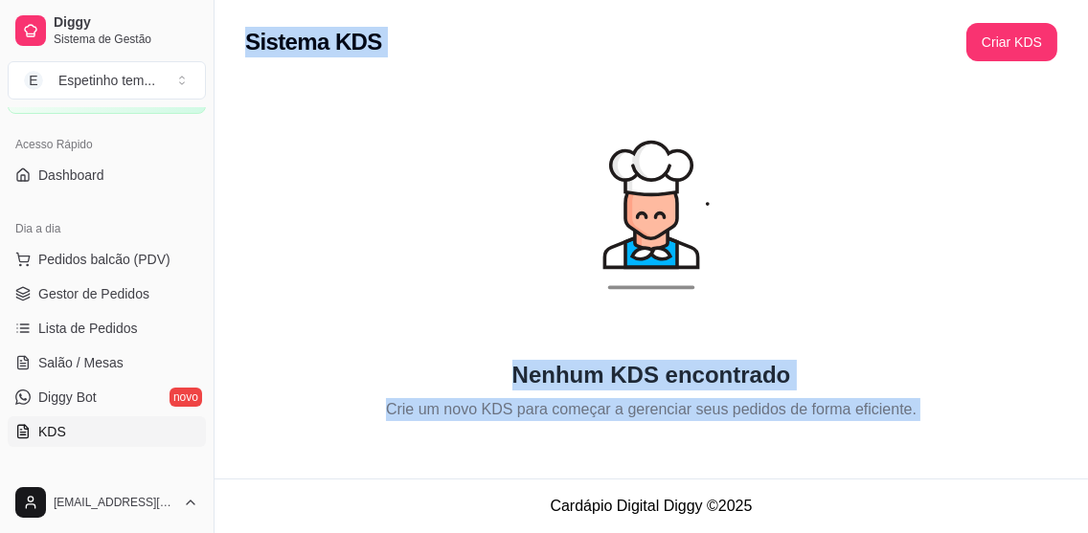
click at [308, 278] on div "Nenhum KDS encontrado Crie um novo KDS para começar a gerenciar seus pedidos de…" at bounding box center [651, 252] width 812 height 337
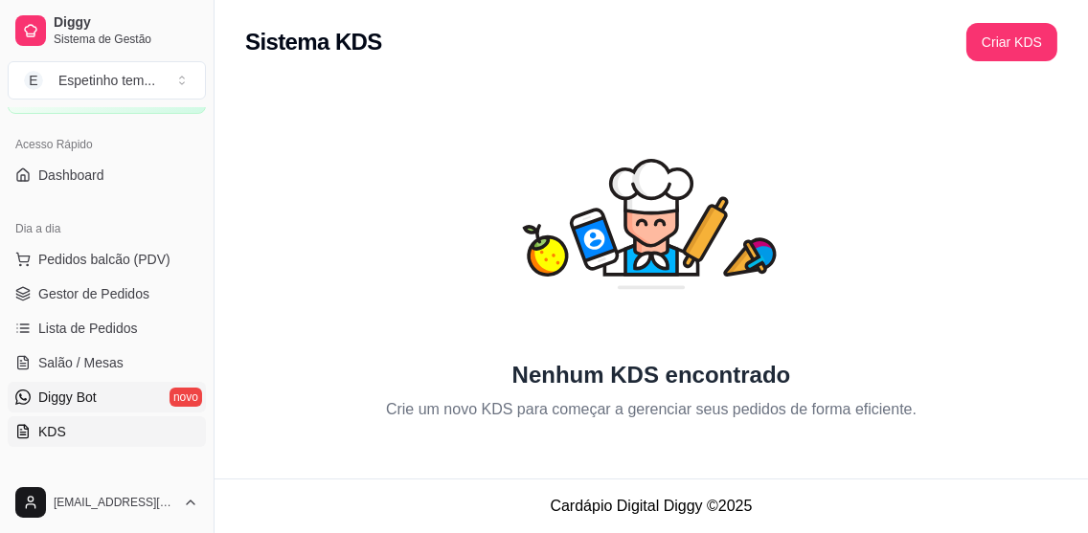
click at [88, 388] on span "Diggy Bot" at bounding box center [67, 397] width 58 height 19
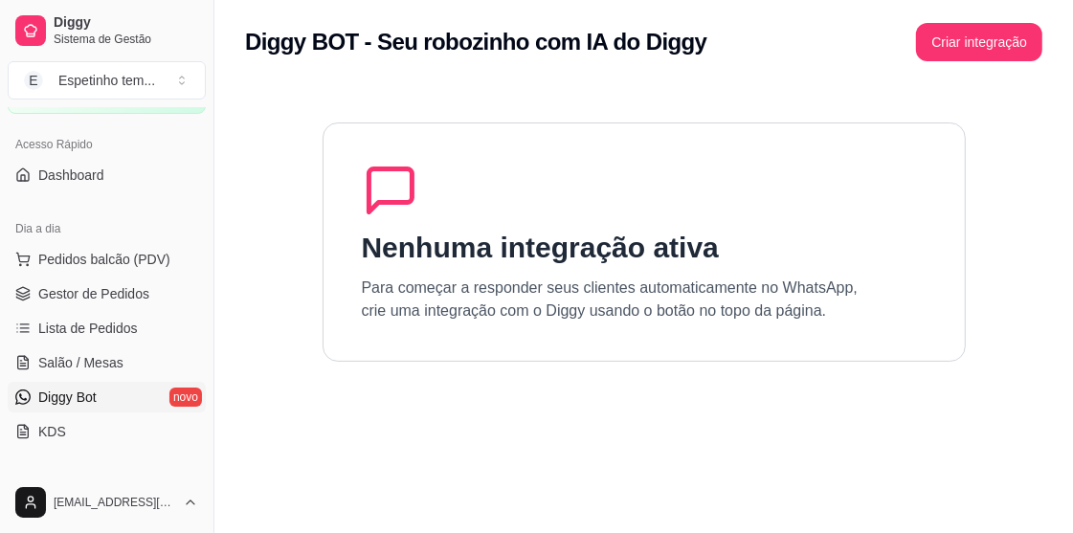
click at [783, 263] on div "Nenhuma integração ativa Para começar a responder seus clientes automaticamente…" at bounding box center [644, 242] width 643 height 239
click at [989, 37] on button "Criar integração" at bounding box center [979, 42] width 123 height 37
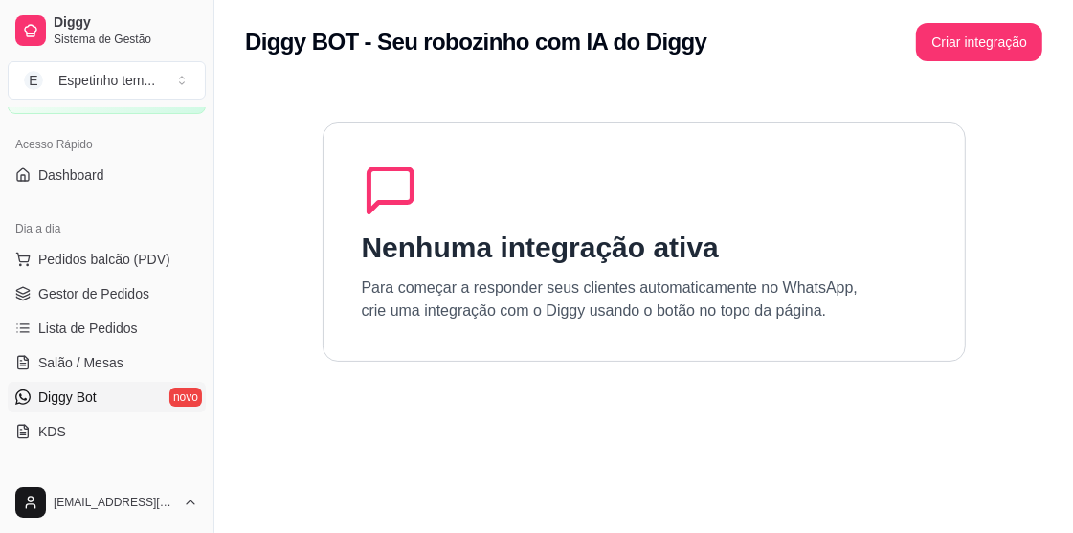
click at [326, 191] on div "Nenhuma integração ativa Para começar a responder seus clientes automaticamente…" at bounding box center [644, 242] width 643 height 239
click at [117, 284] on span "Gestor de Pedidos" at bounding box center [93, 293] width 111 height 19
